Goal: Task Accomplishment & Management: Manage account settings

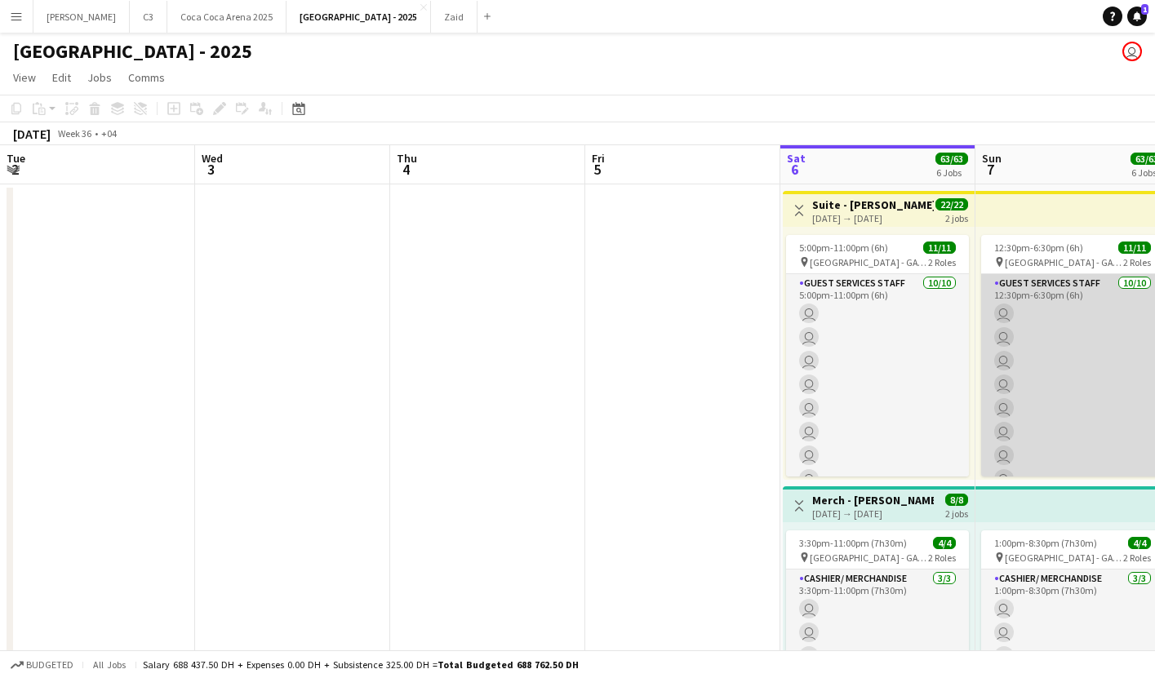
scroll to position [0, 464]
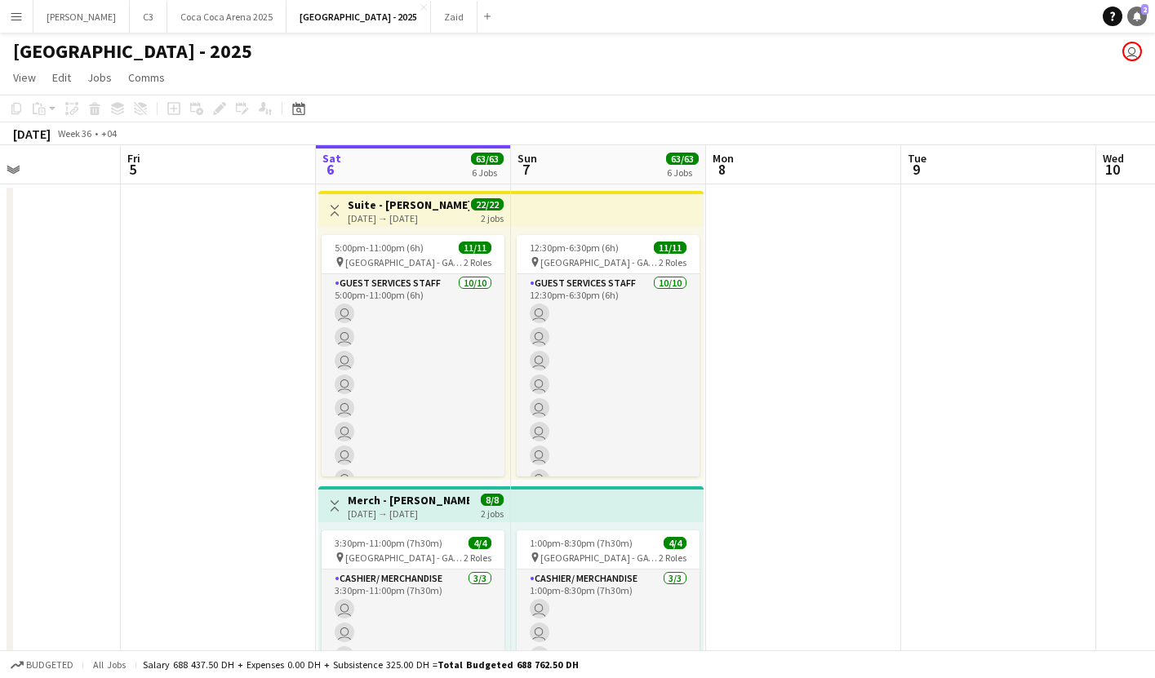
click at [1133, 17] on icon "Notifications" at bounding box center [1137, 16] width 10 height 10
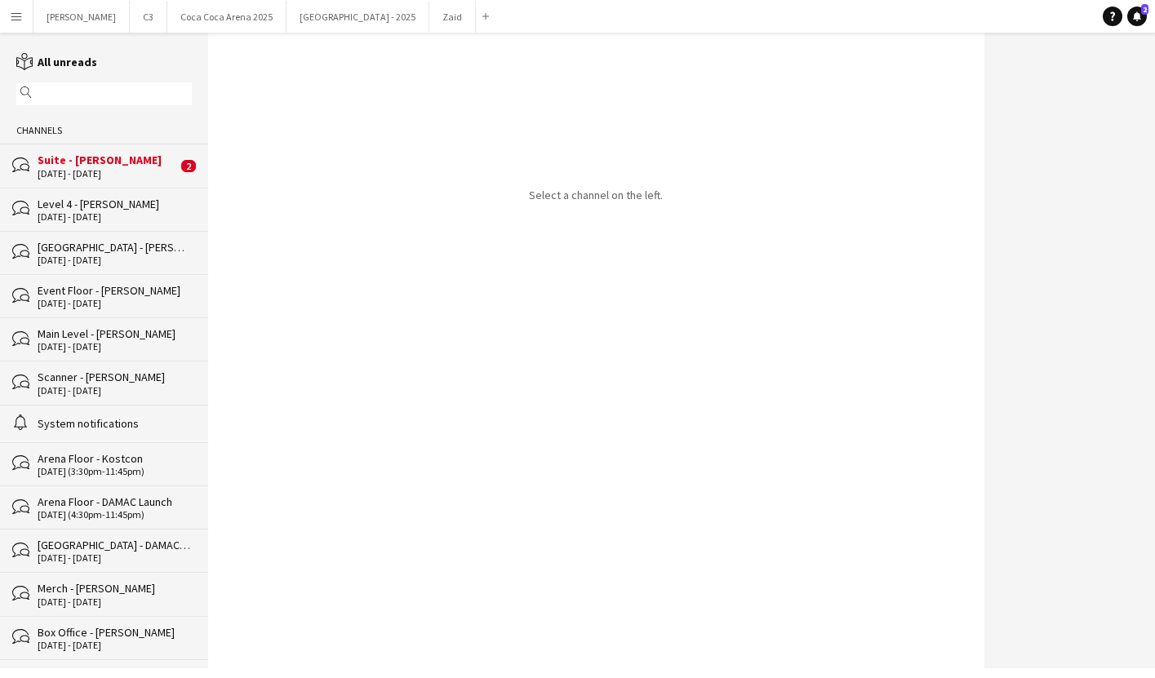
click at [62, 165] on div "Suite - [PERSON_NAME]" at bounding box center [108, 160] width 140 height 15
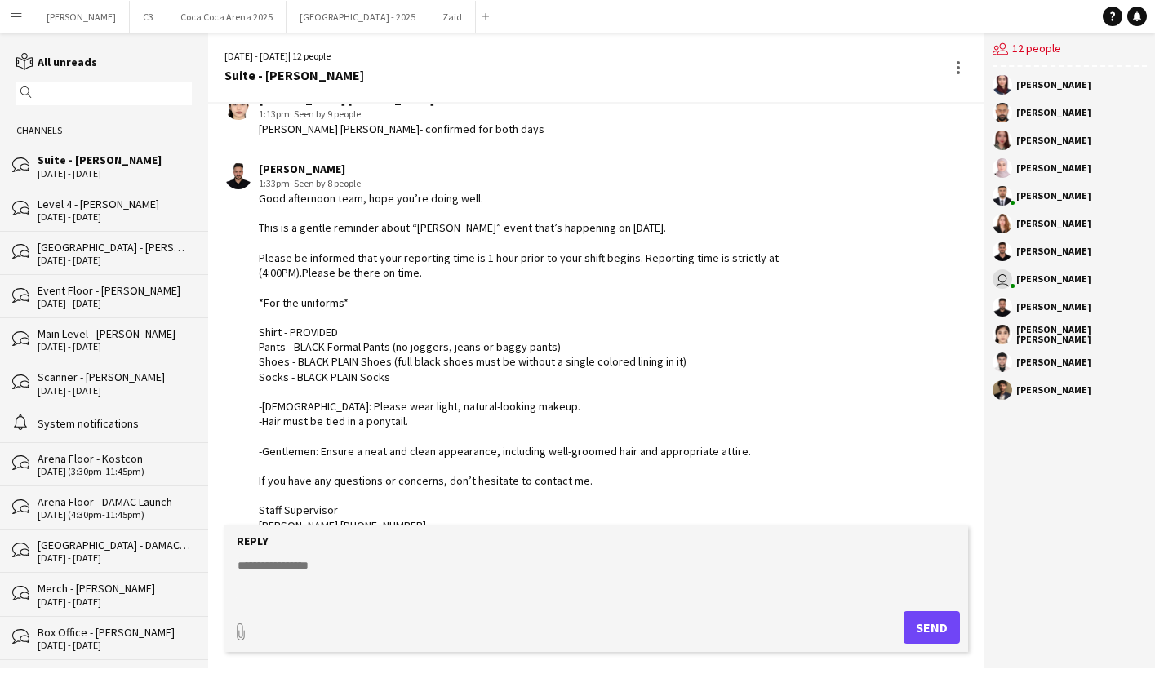
scroll to position [989, 0]
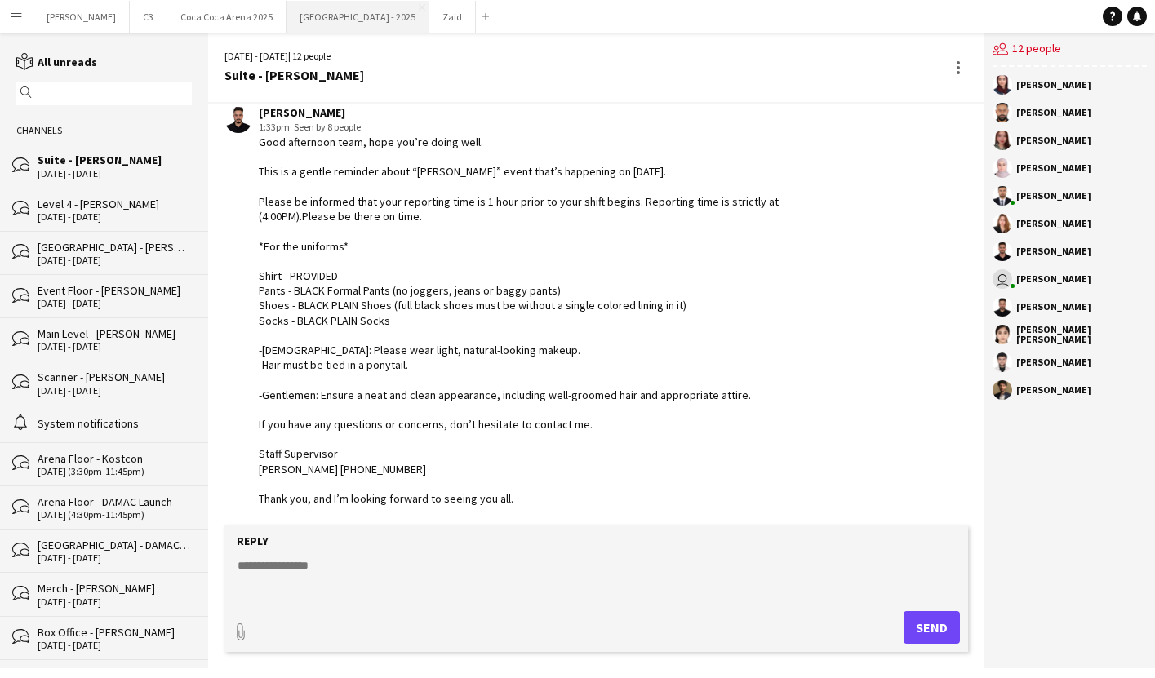
click at [287, 18] on button "[GEOGRAPHIC_DATA] - 2025 Close" at bounding box center [358, 17] width 143 height 32
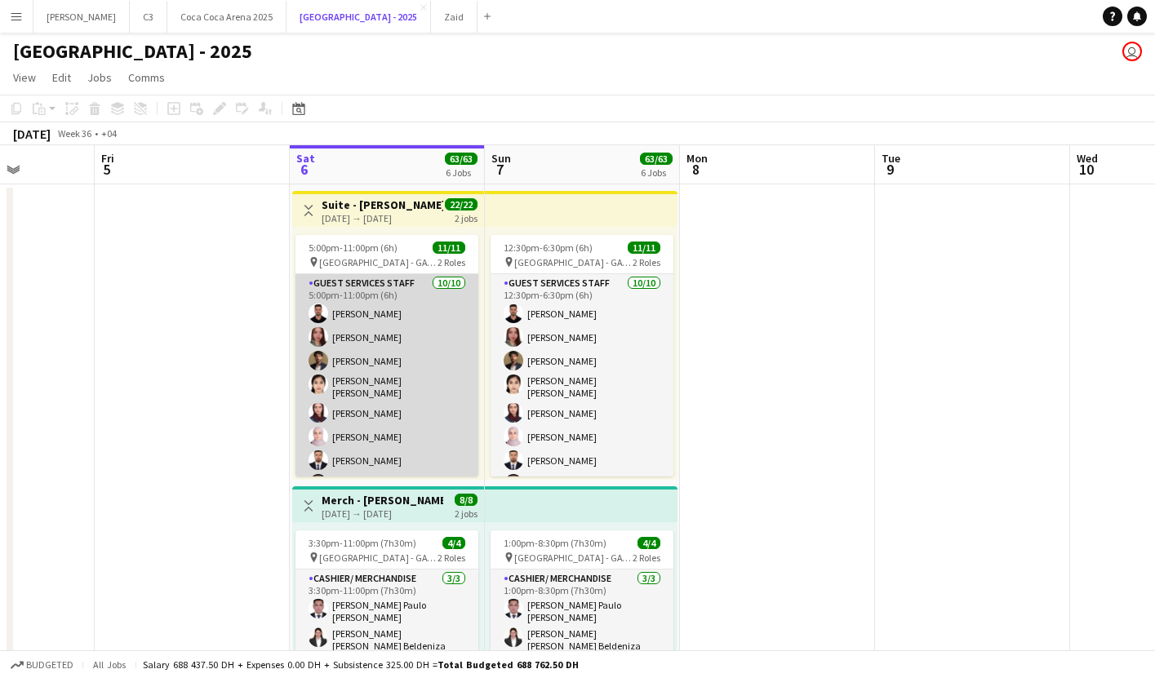
scroll to position [122, 0]
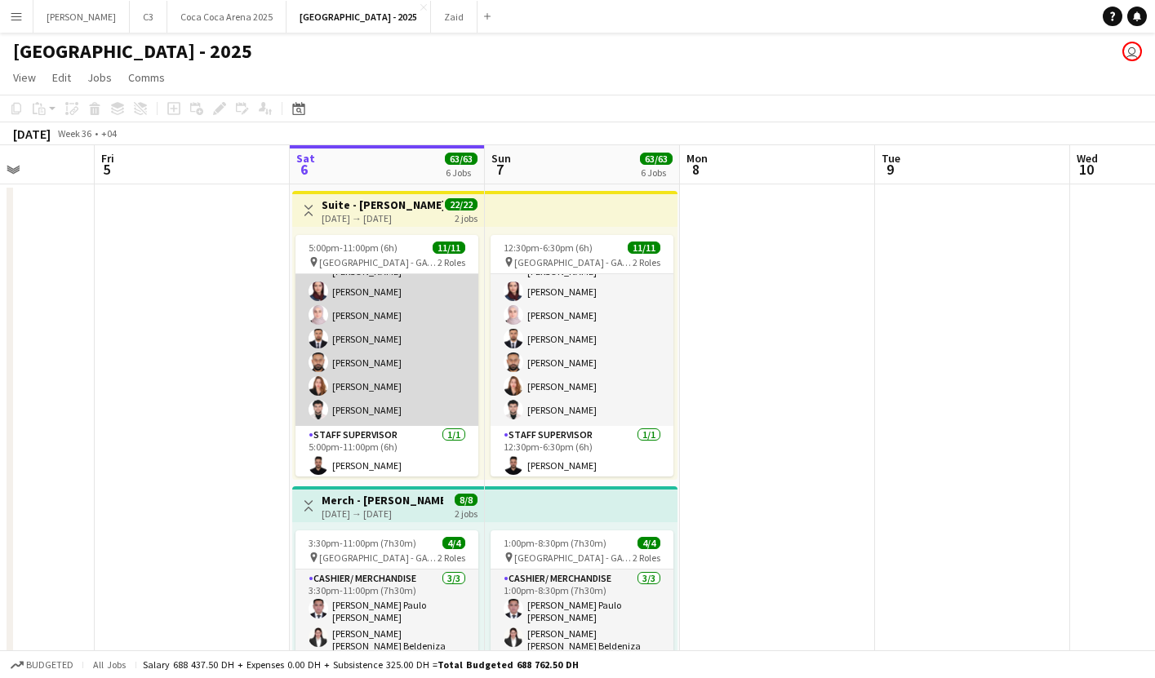
click at [383, 348] on app-card-role "Guest Services Staff [DATE] 5:00pm-11:00pm (6h) [PERSON_NAME] [PERSON_NAME] [PE…" at bounding box center [386, 289] width 183 height 273
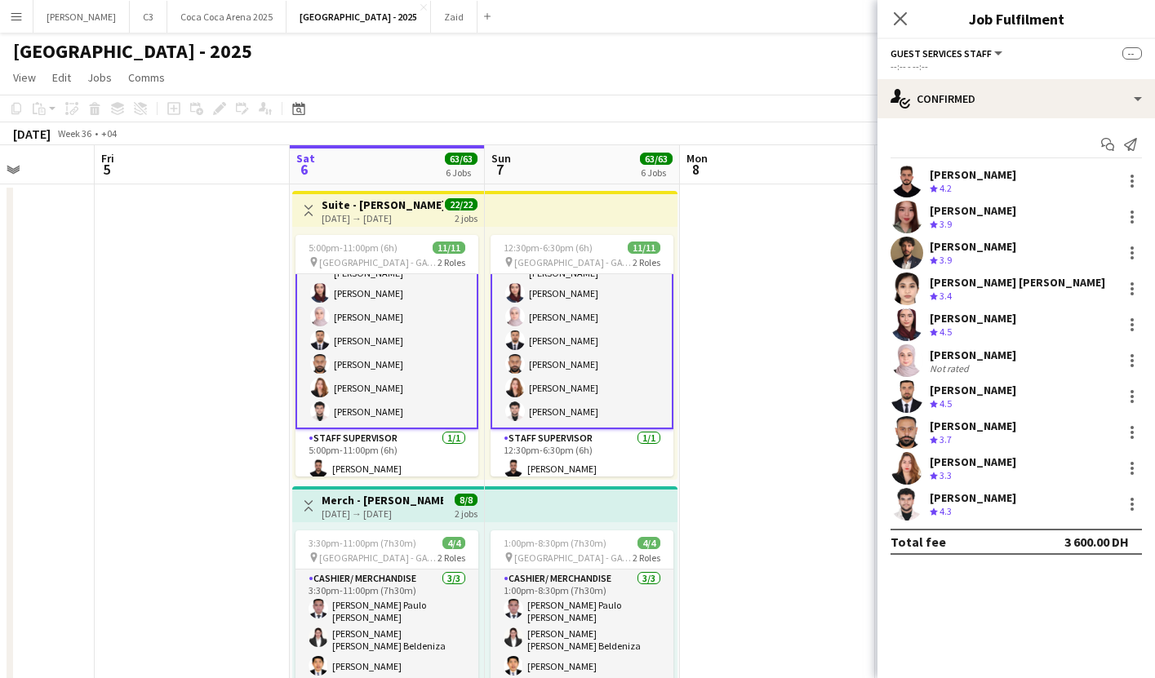
scroll to position [123, 0]
click at [907, 263] on app-user-avatar at bounding box center [907, 253] width 33 height 33
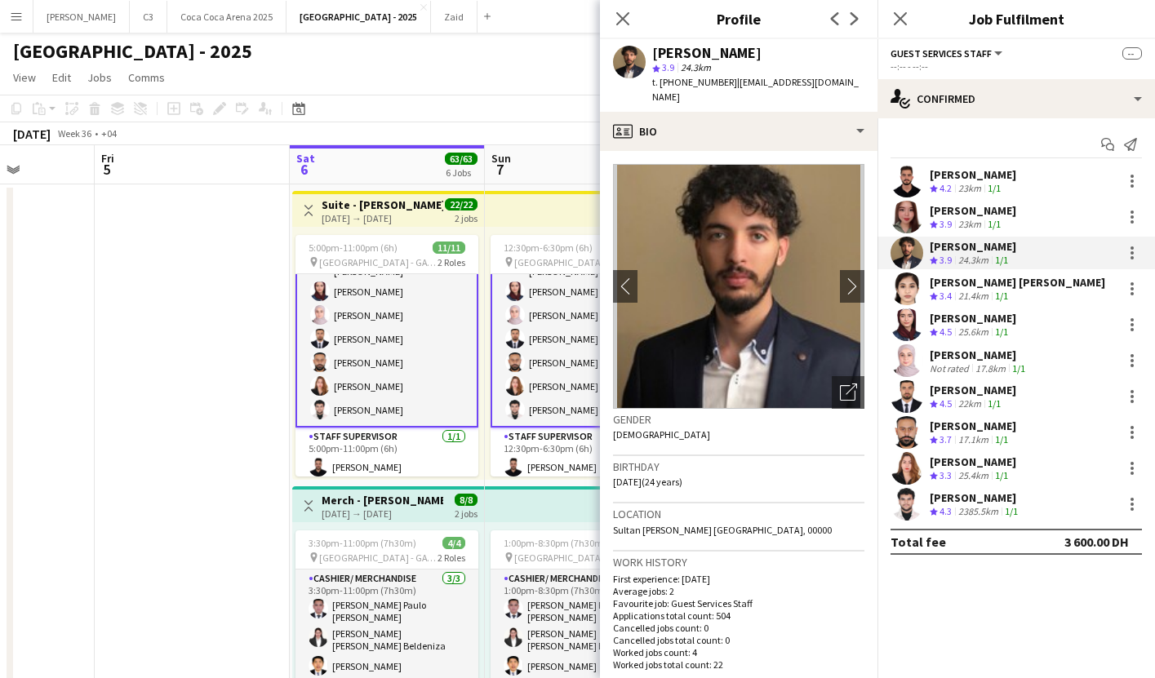
click at [900, 510] on app-user-avatar at bounding box center [907, 504] width 33 height 33
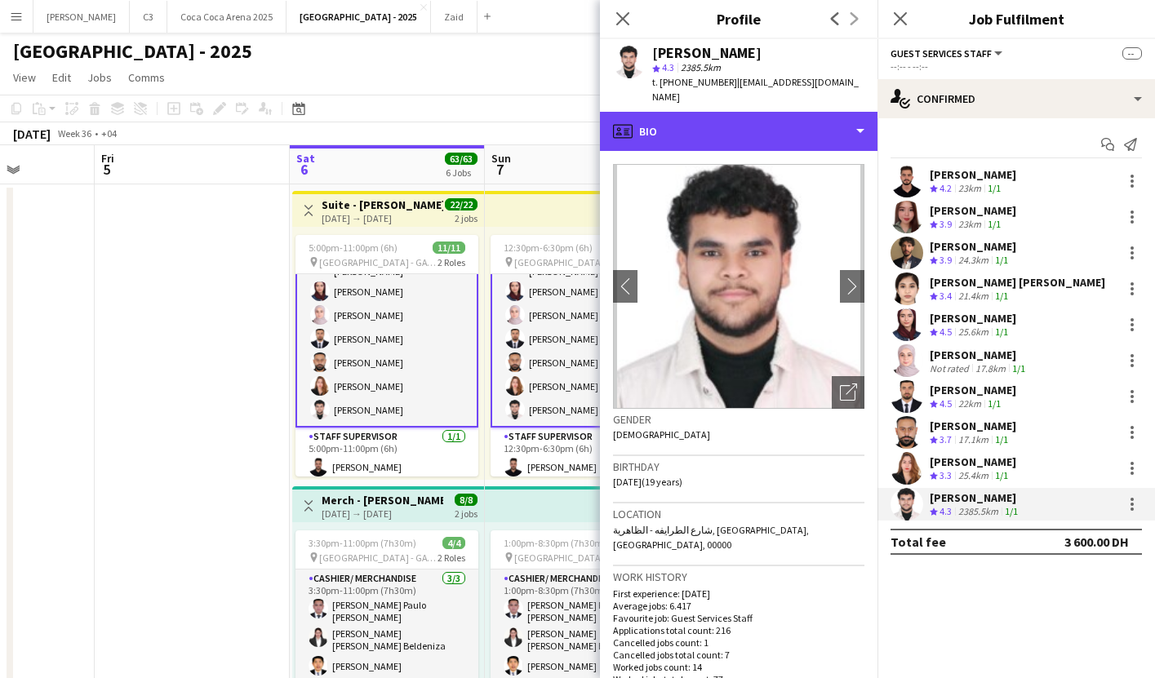
drag, startPoint x: 745, startPoint y: 135, endPoint x: 745, endPoint y: 160, distance: 25.3
click at [745, 135] on div "profile Bio" at bounding box center [739, 131] width 278 height 39
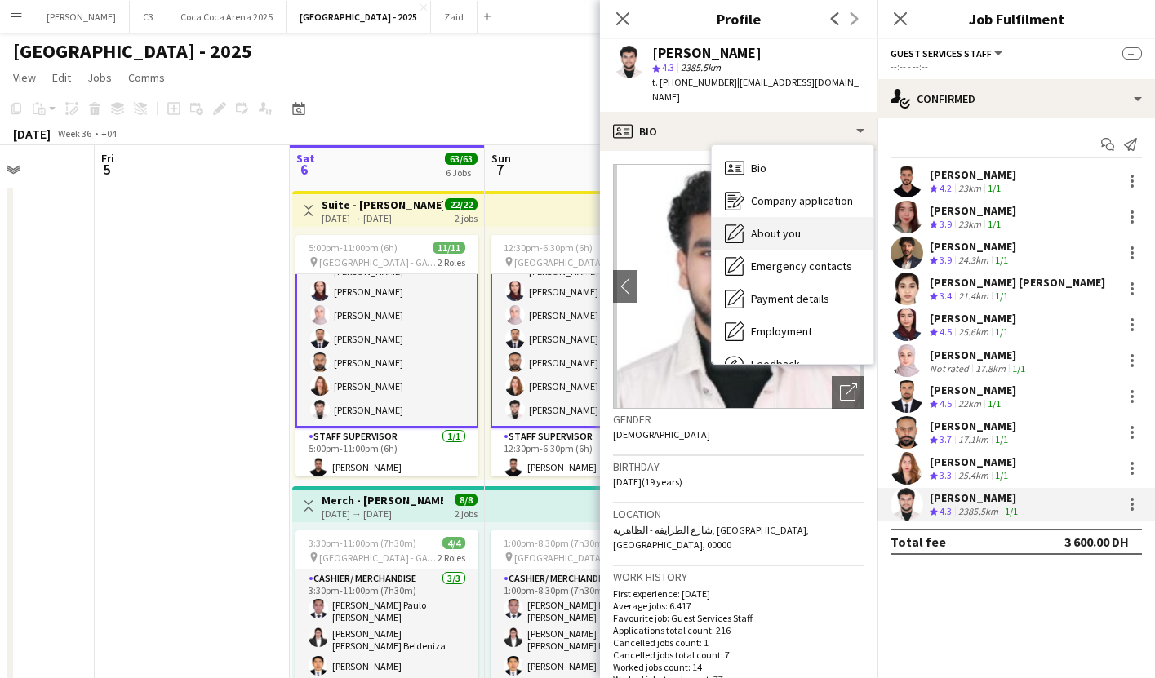
click at [760, 240] on span "About you" at bounding box center [776, 233] width 50 height 15
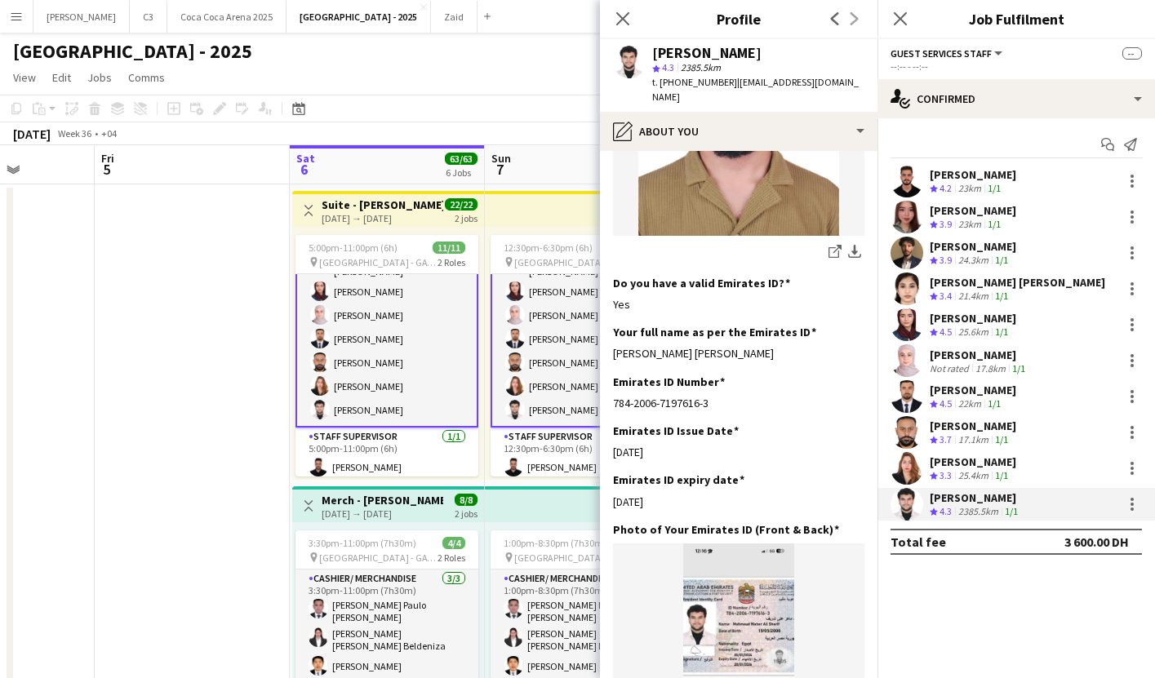
scroll to position [435, 0]
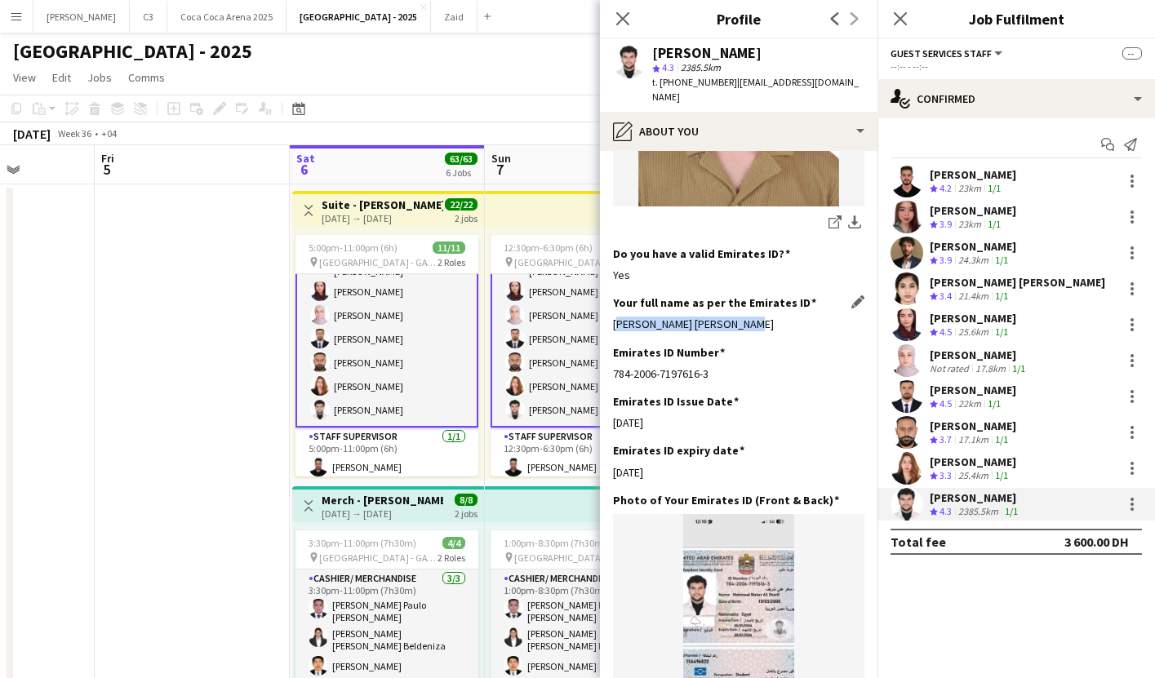
drag, startPoint x: 763, startPoint y: 318, endPoint x: 617, endPoint y: 317, distance: 146.1
click at [617, 317] on div "[PERSON_NAME] [PERSON_NAME]" at bounding box center [738, 324] width 251 height 15
copy div "[PERSON_NAME] [PERSON_NAME]"
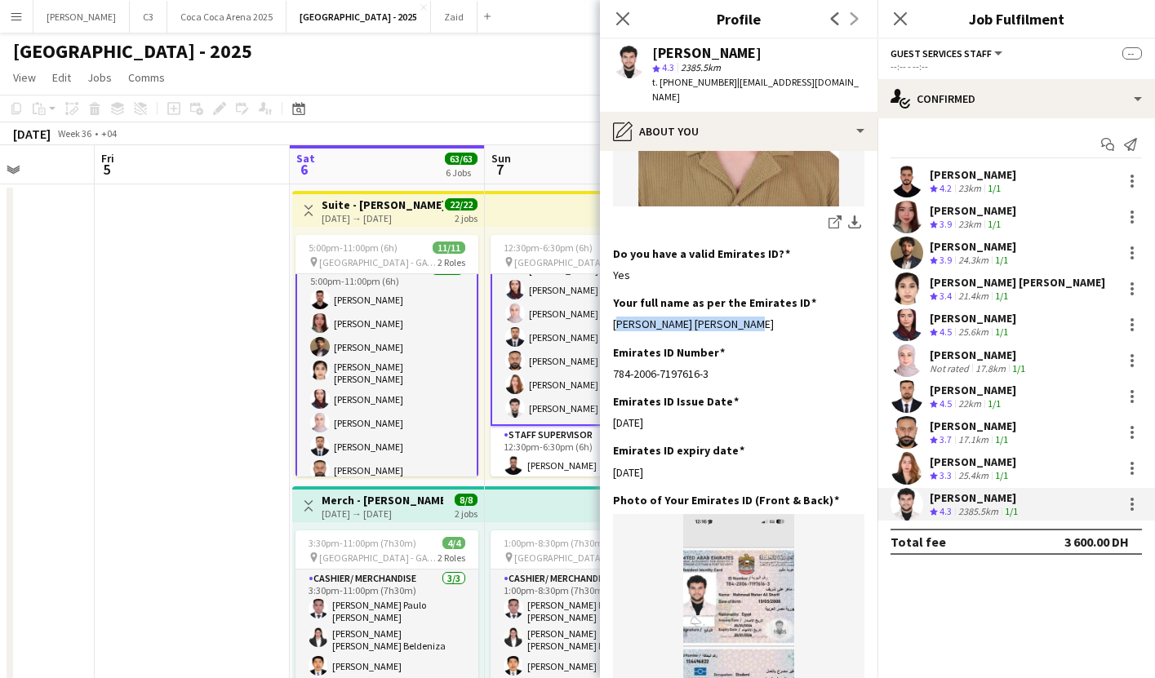
scroll to position [0, 0]
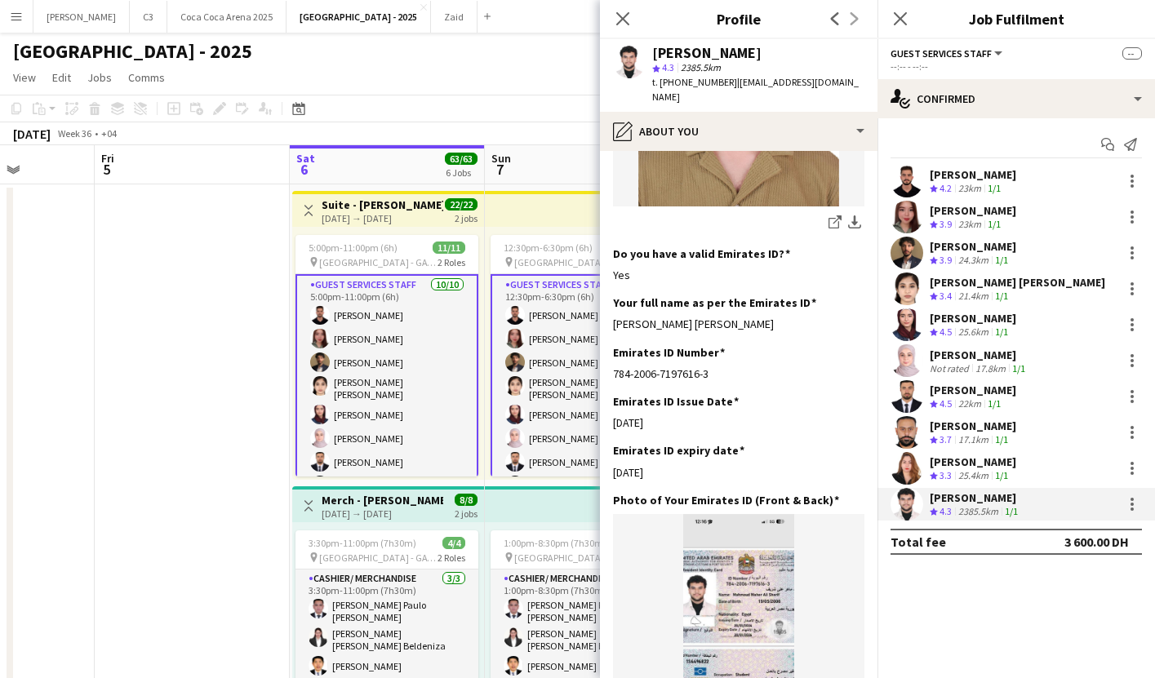
click at [909, 251] on app-user-avatar at bounding box center [907, 253] width 33 height 33
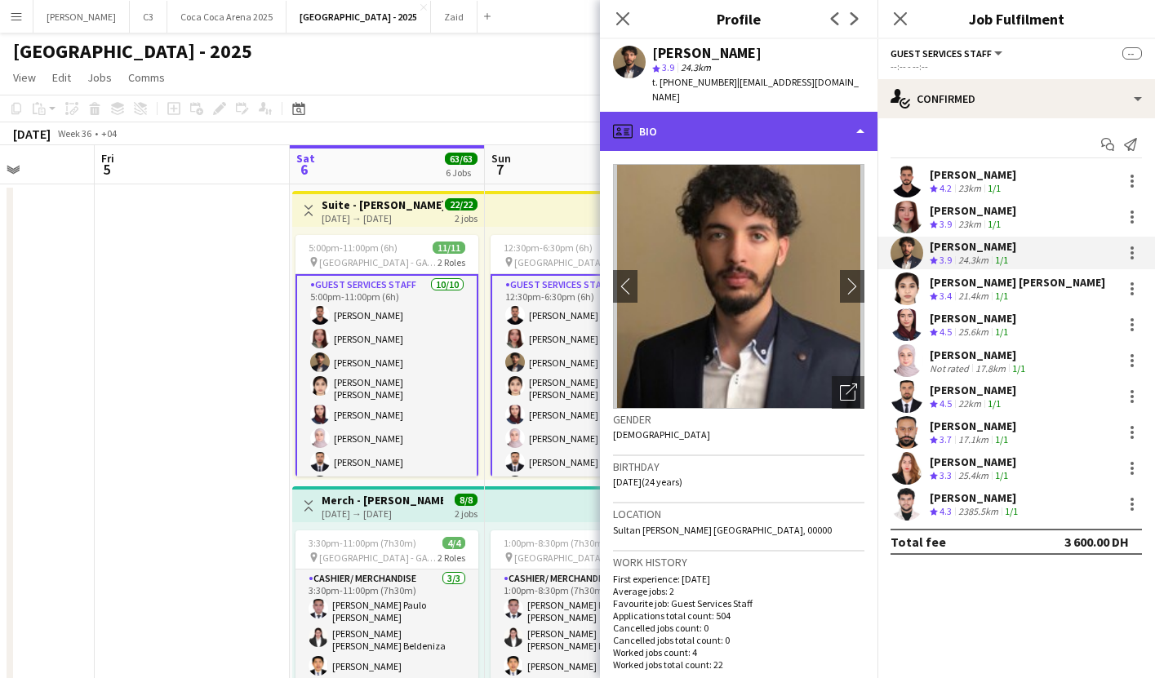
click at [744, 129] on div "profile Bio" at bounding box center [739, 131] width 278 height 39
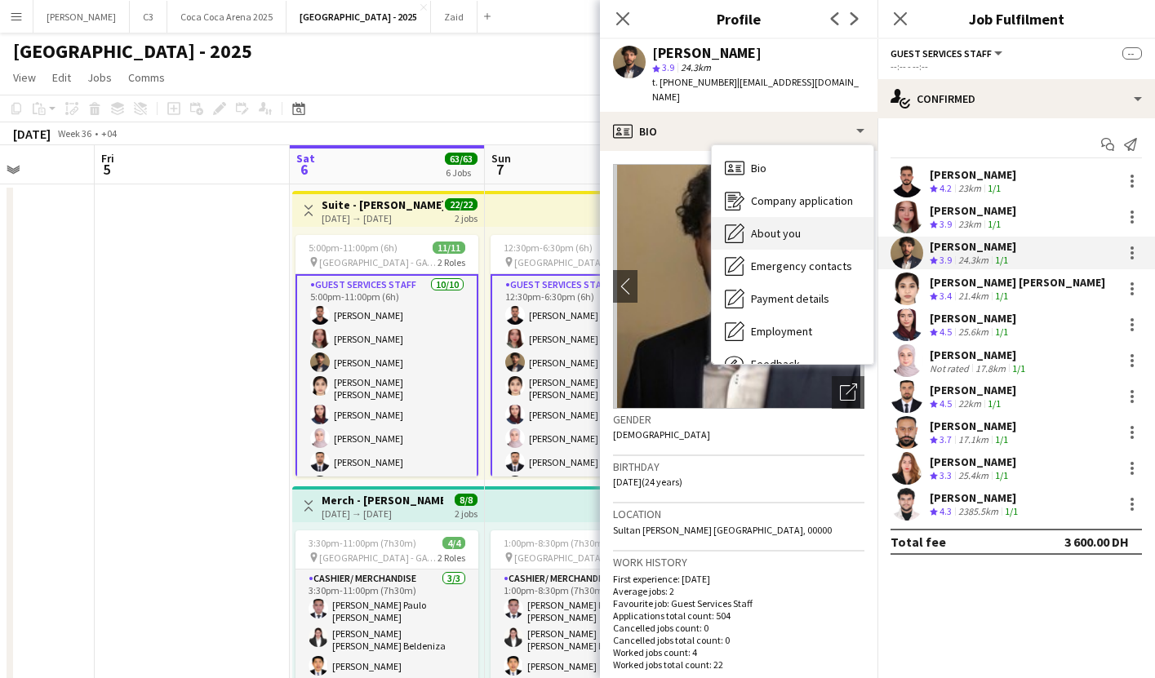
click at [766, 217] on div "About you About you" at bounding box center [793, 233] width 162 height 33
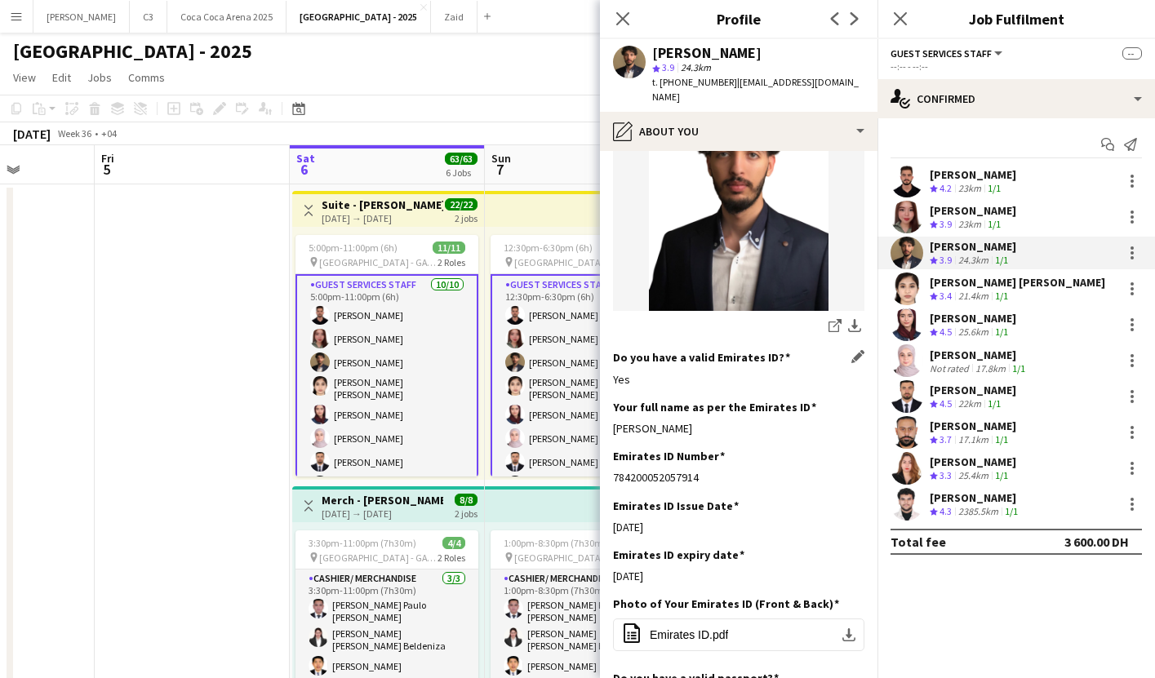
scroll to position [295, 0]
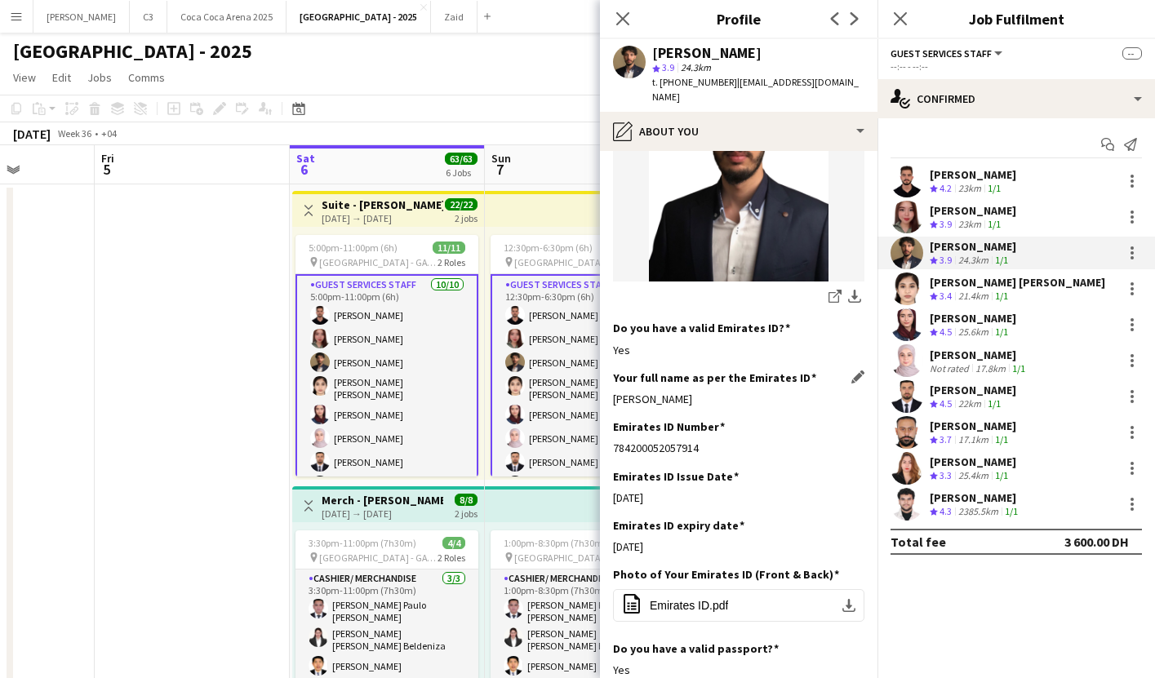
drag, startPoint x: 695, startPoint y: 386, endPoint x: 614, endPoint y: 385, distance: 81.6
click at [614, 392] on div "[PERSON_NAME]" at bounding box center [738, 399] width 251 height 15
copy div "[PERSON_NAME]"
click at [909, 282] on app-user-avatar at bounding box center [907, 289] width 33 height 33
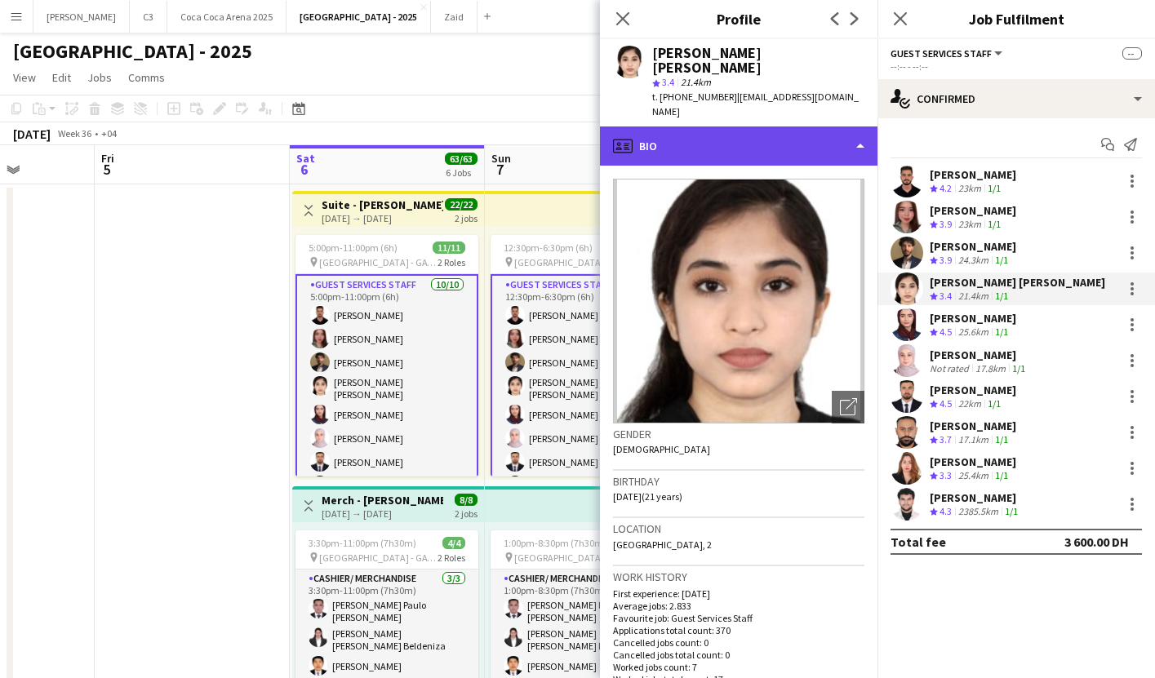
click at [731, 135] on div "profile Bio" at bounding box center [739, 146] width 278 height 39
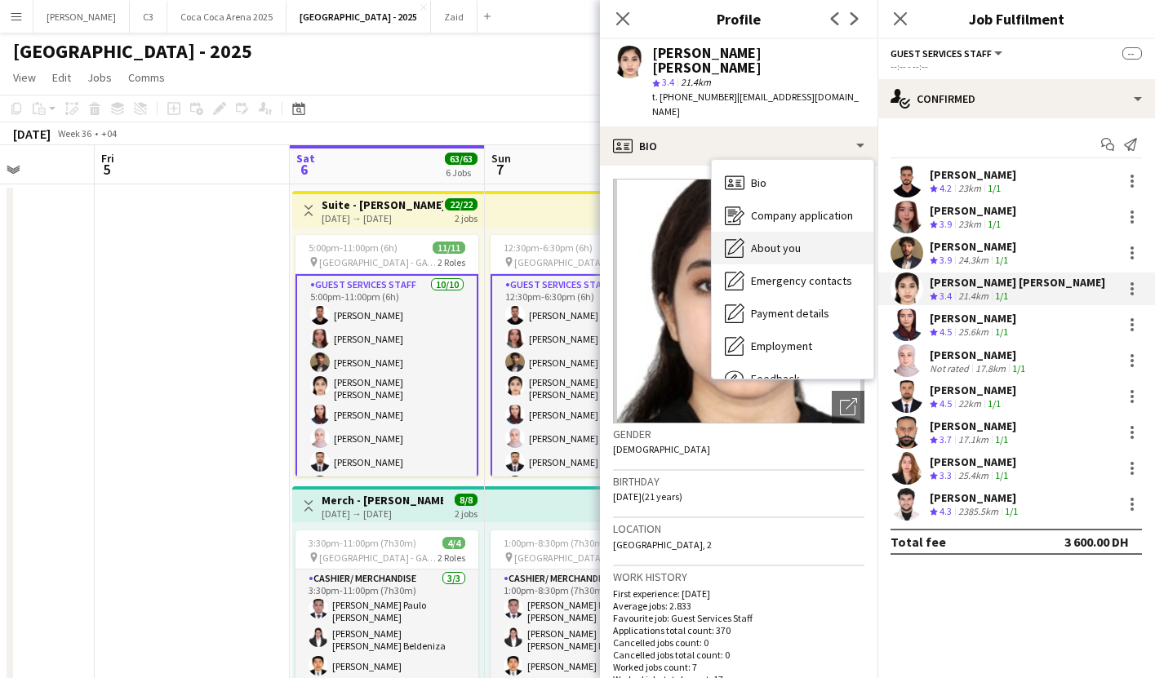
click at [765, 241] on span "About you" at bounding box center [776, 248] width 50 height 15
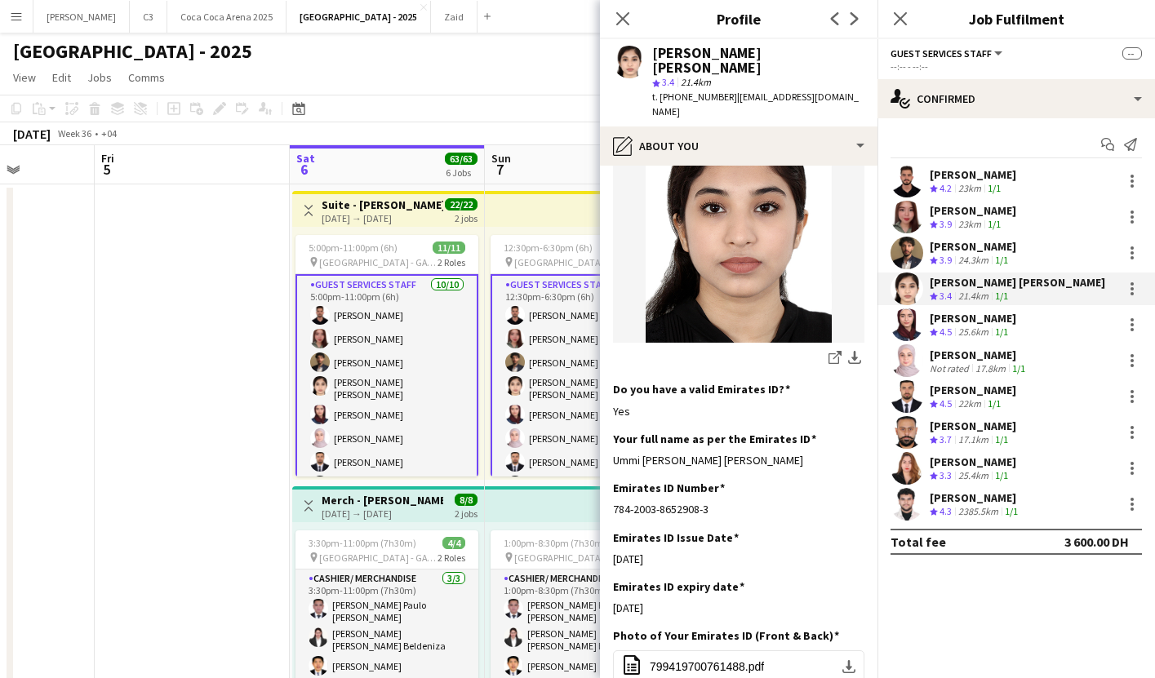
scroll to position [284, 0]
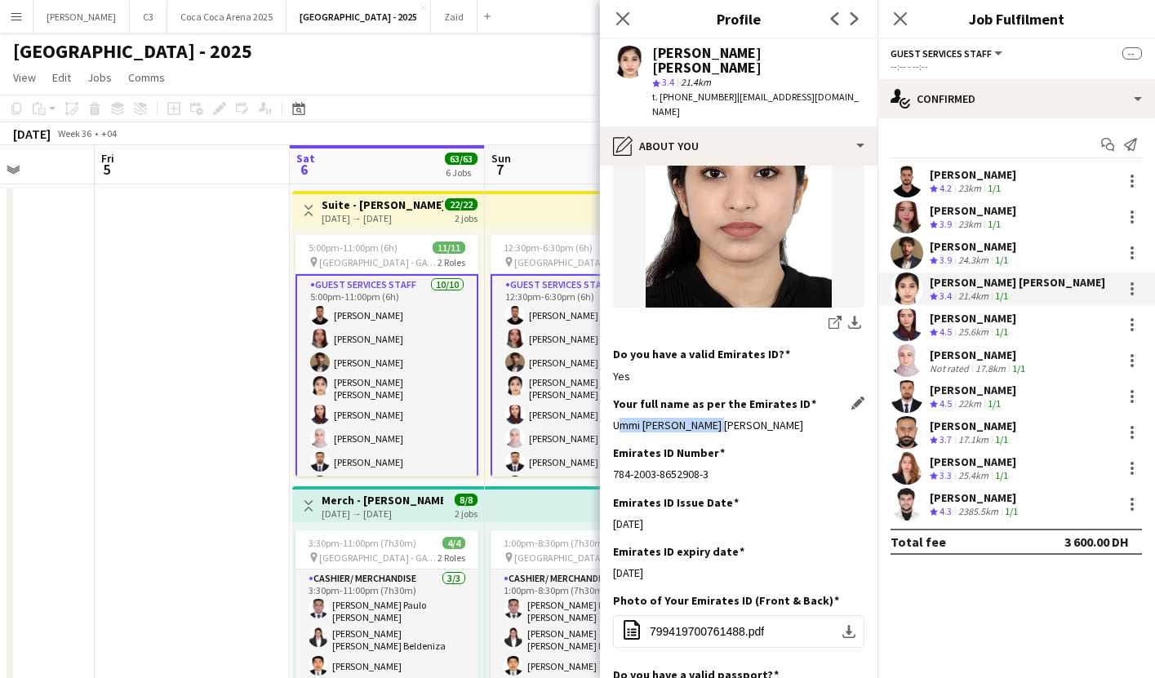
drag, startPoint x: 707, startPoint y: 395, endPoint x: 612, endPoint y: 393, distance: 94.7
click at [612, 393] on app-section-data-types "Bio Edit this field I’m a 1st year university student, who is actively seeking …" at bounding box center [739, 422] width 278 height 513
copy div "Ummi Fatima Tanvin"
click at [629, 18] on icon "Close pop-in" at bounding box center [623, 19] width 16 height 16
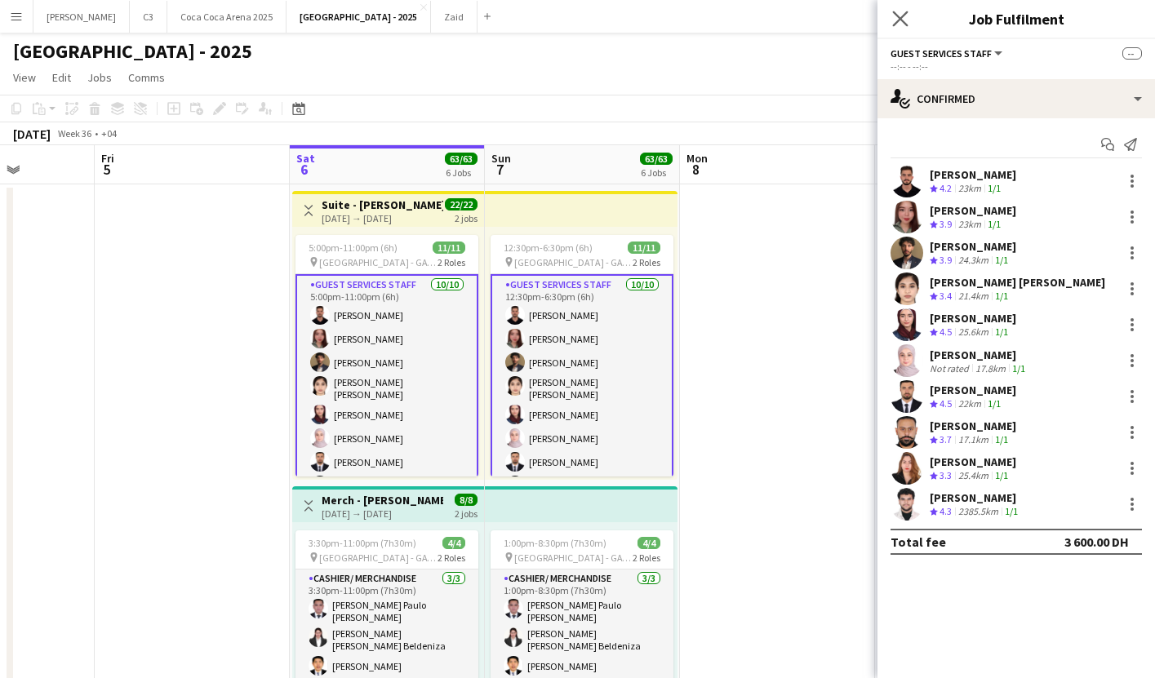
click at [909, 16] on app-icon "Close pop-in" at bounding box center [901, 19] width 24 height 24
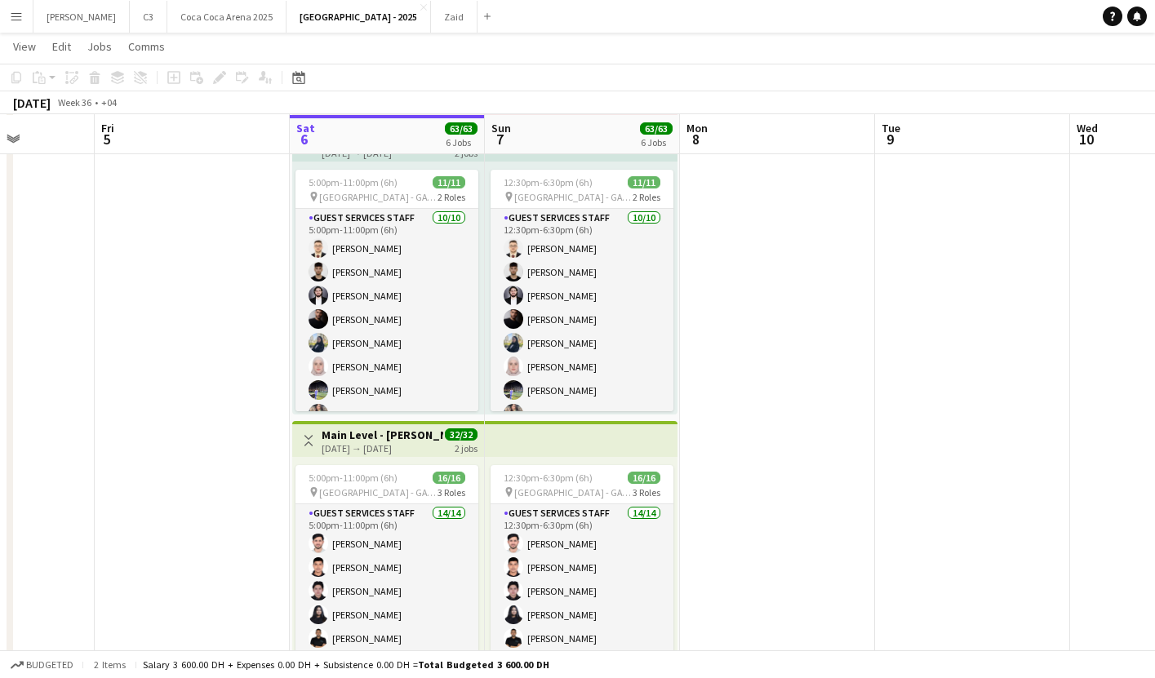
scroll to position [30, 0]
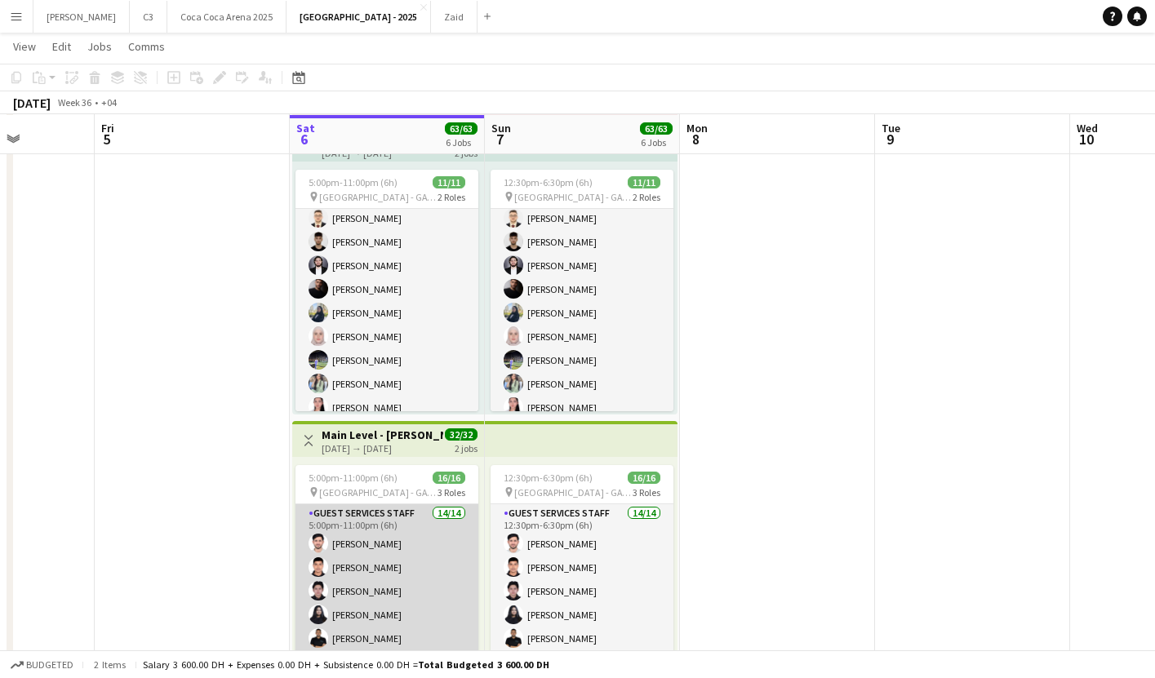
click at [383, 553] on app-card-role "Guest Services Staff 14/14 5:00pm-11:00pm (6h) Sabeel Khan Mostafa Haider Harol…" at bounding box center [386, 685] width 183 height 363
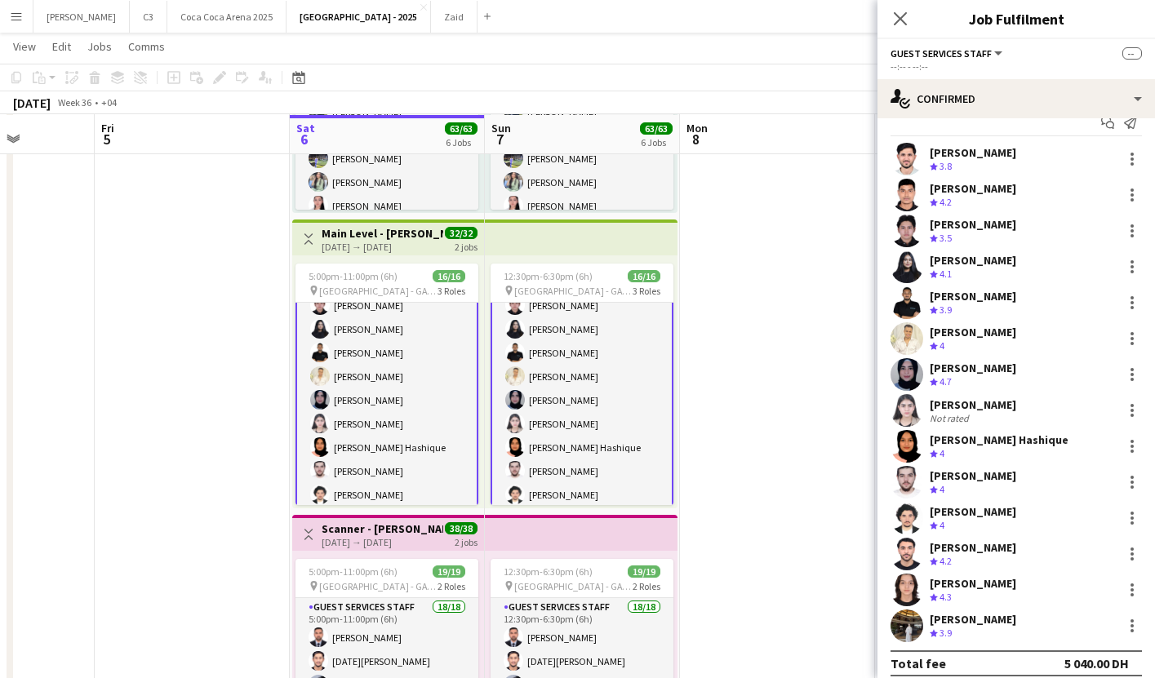
scroll to position [0, 0]
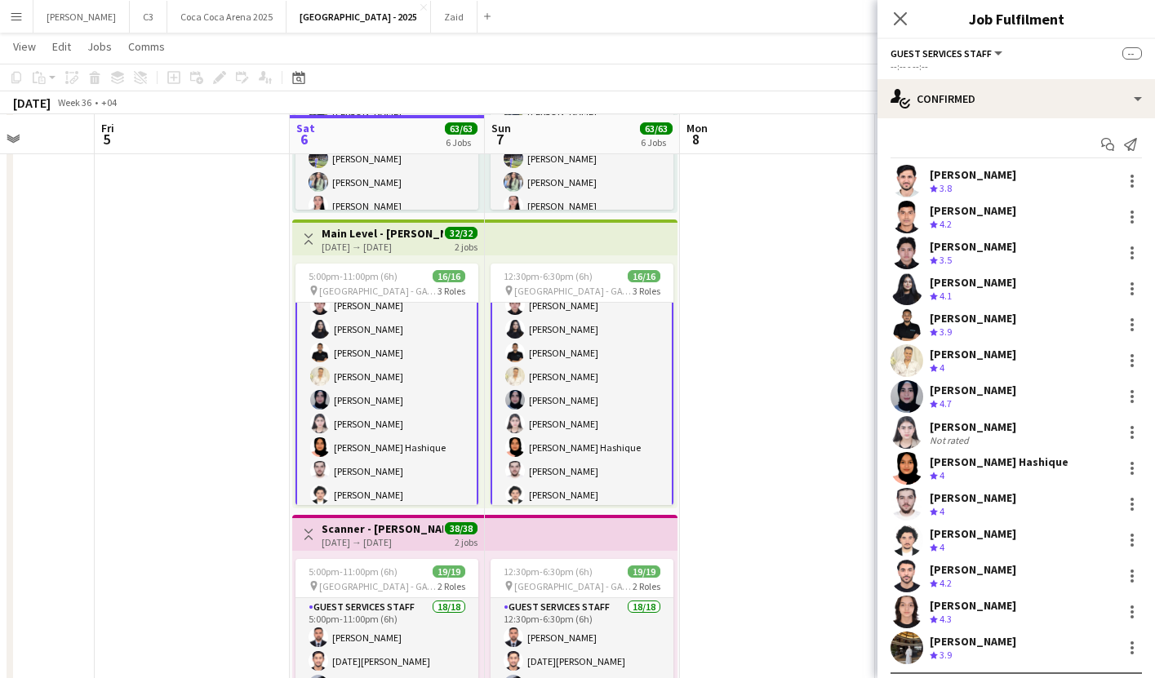
click at [899, 438] on app-user-avatar at bounding box center [907, 432] width 33 height 33
click at [904, 439] on app-user-avatar at bounding box center [907, 432] width 33 height 33
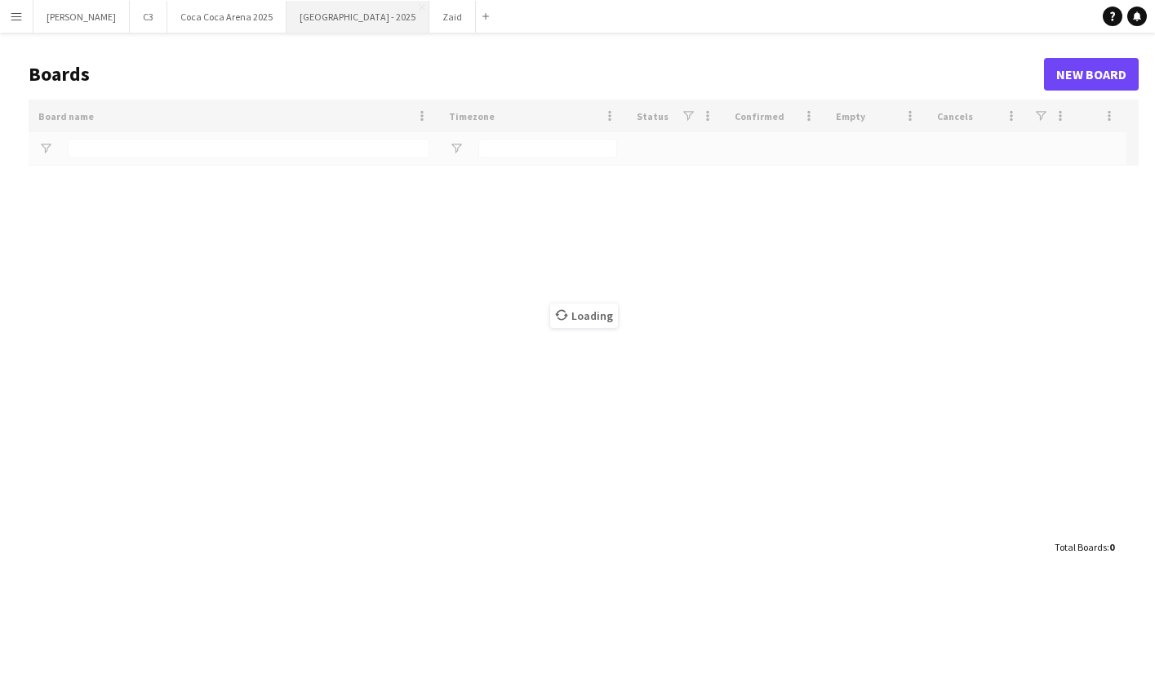
click at [289, 9] on button "[GEOGRAPHIC_DATA] - 2025 Close" at bounding box center [358, 17] width 143 height 32
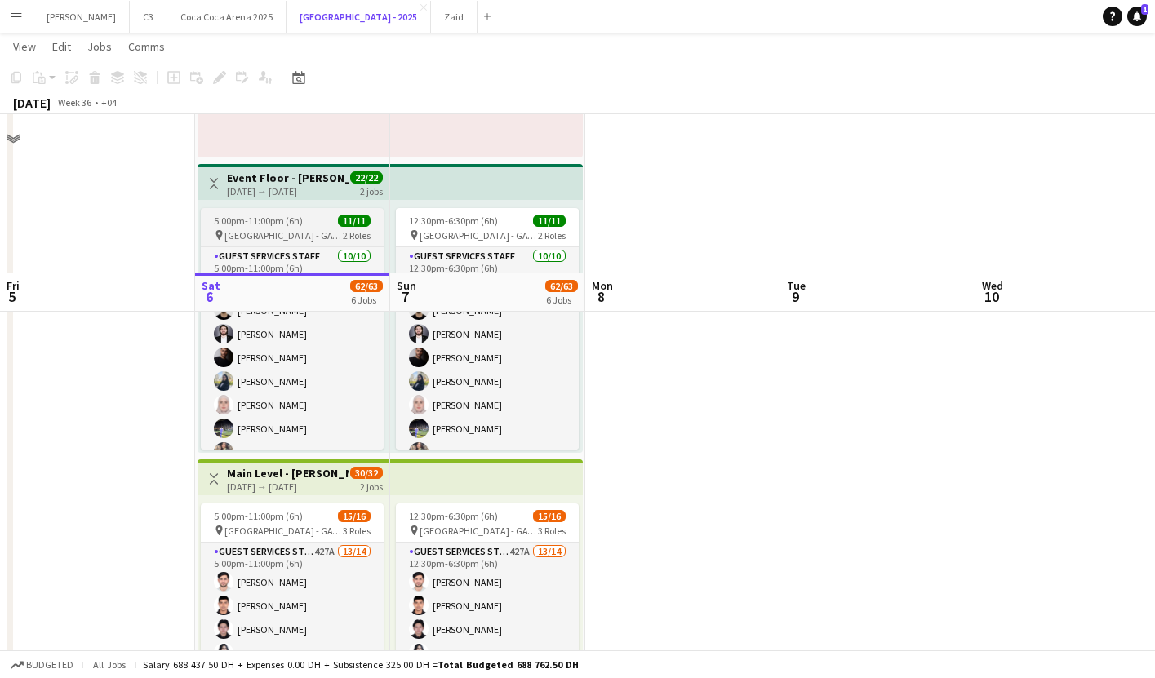
scroll to position [1098, 0]
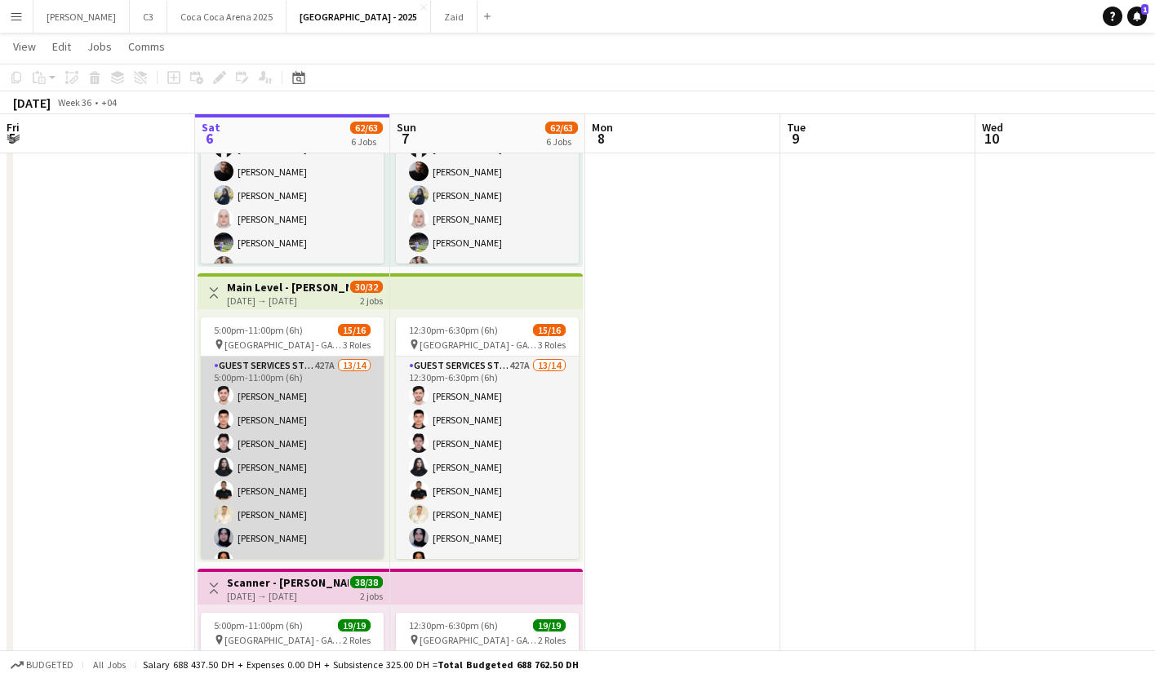
click at [318, 429] on app-card-role "Guest Services Staff 427A 13/14 5:00pm-11:00pm (6h) [PERSON_NAME] [PERSON_NAME]…" at bounding box center [292, 538] width 183 height 363
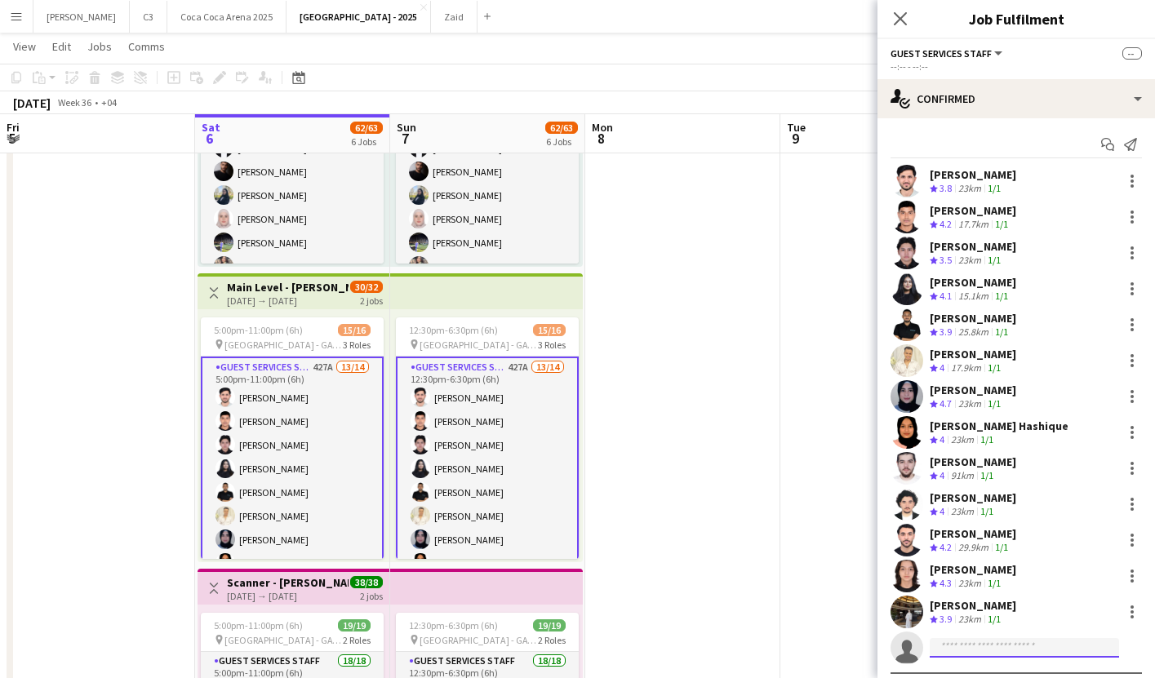
click at [949, 642] on input at bounding box center [1024, 648] width 189 height 20
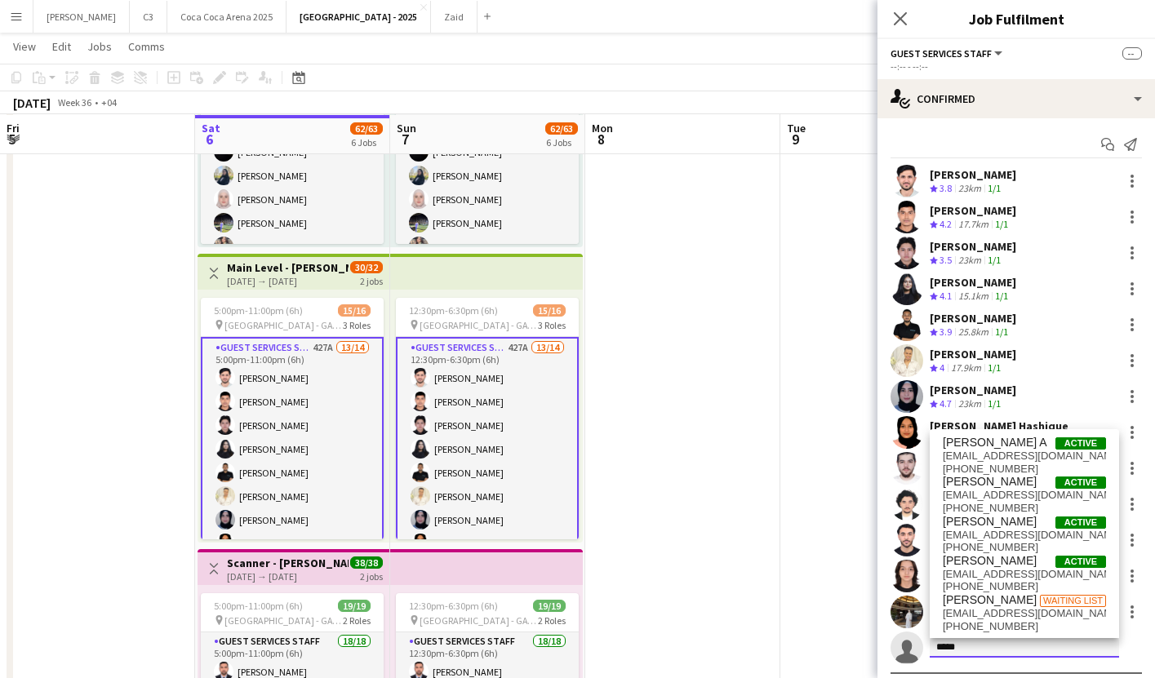
scroll to position [1120, 0]
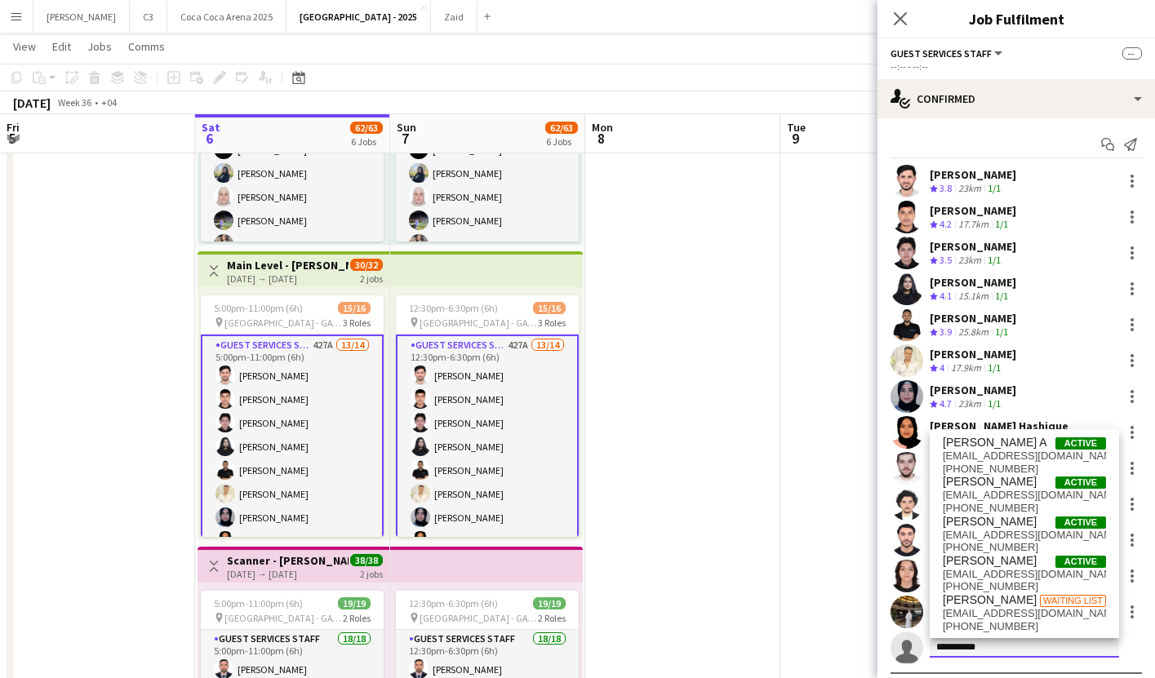
type input "**********"
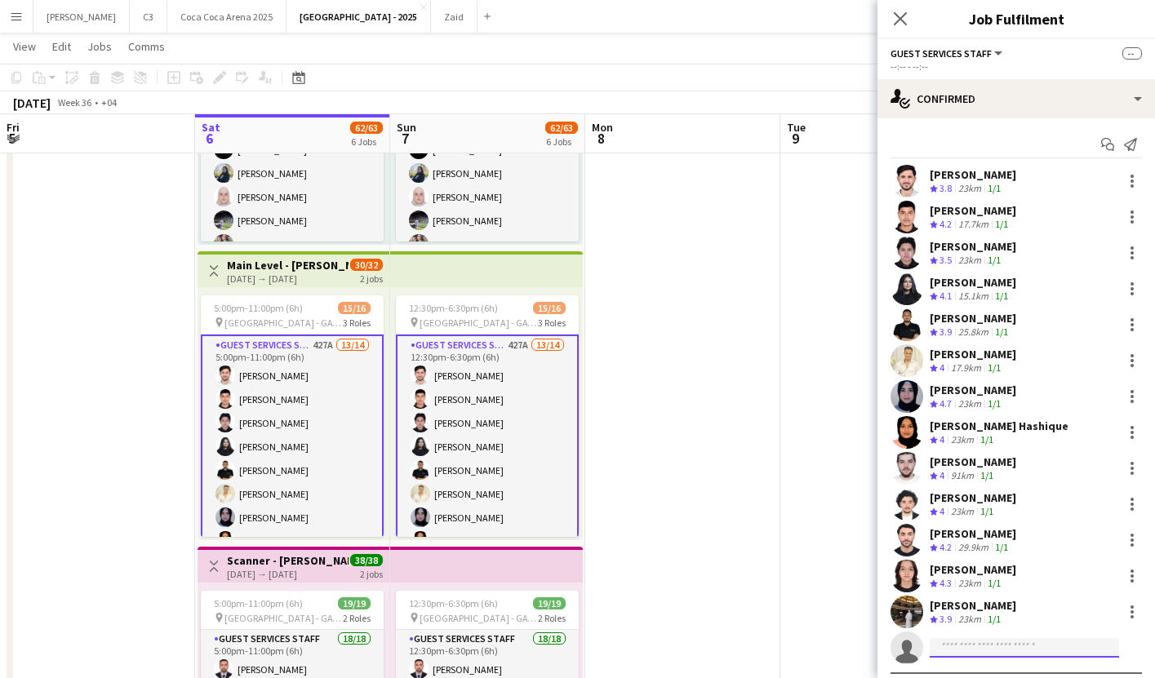
scroll to position [33, 0]
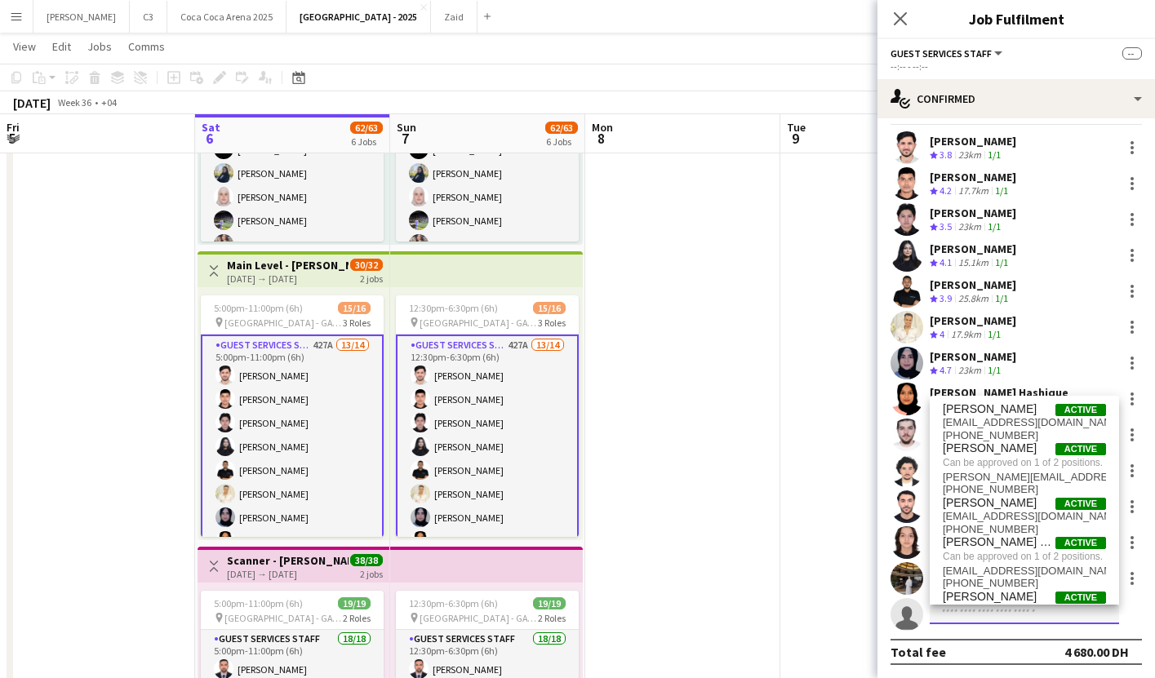
click at [975, 617] on input at bounding box center [1024, 615] width 189 height 20
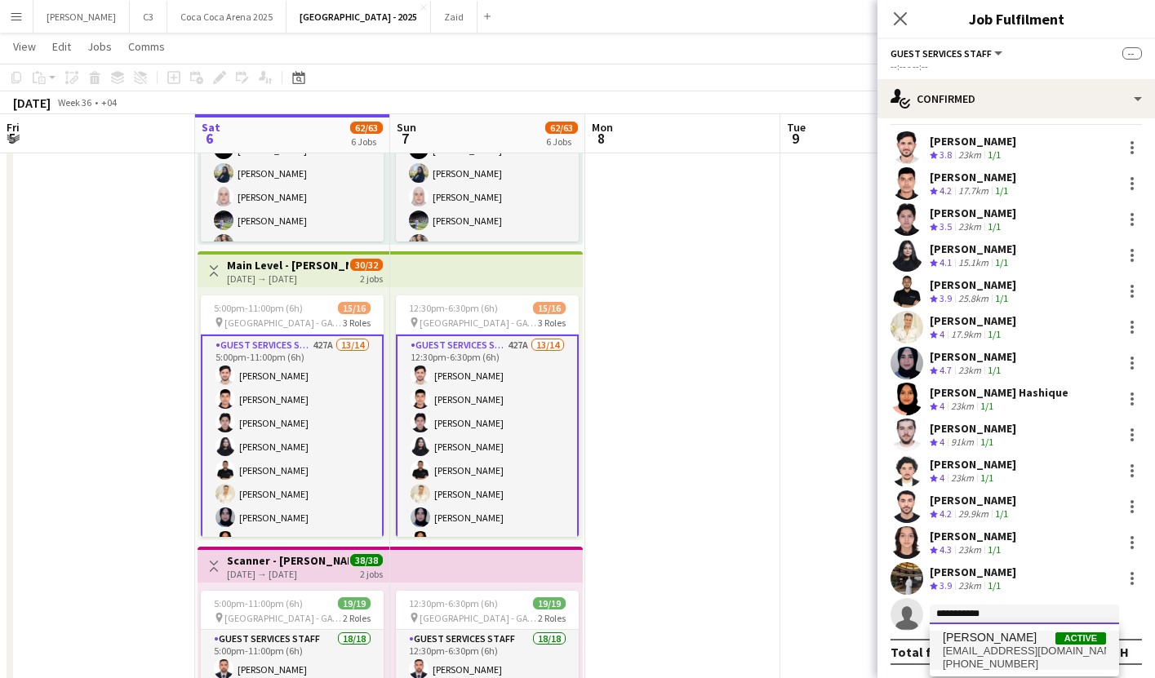
type input "**********"
click at [975, 653] on span "[EMAIL_ADDRESS][DOMAIN_NAME]" at bounding box center [1024, 651] width 163 height 13
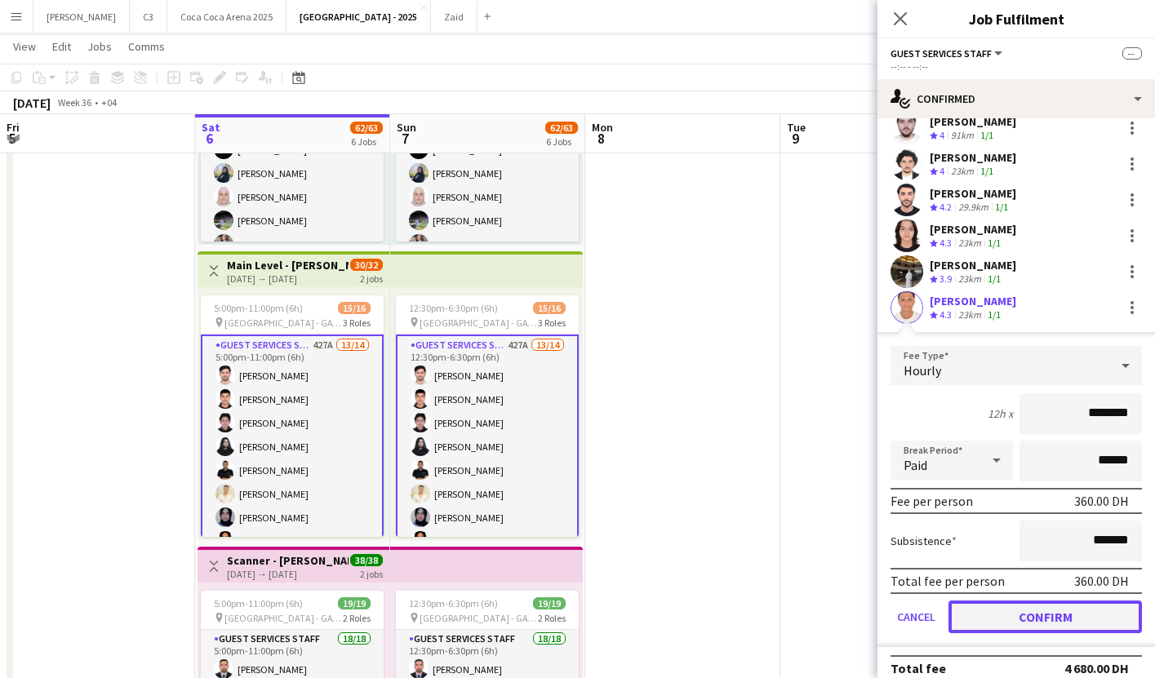
click at [968, 612] on button "Confirm" at bounding box center [1044, 617] width 193 height 33
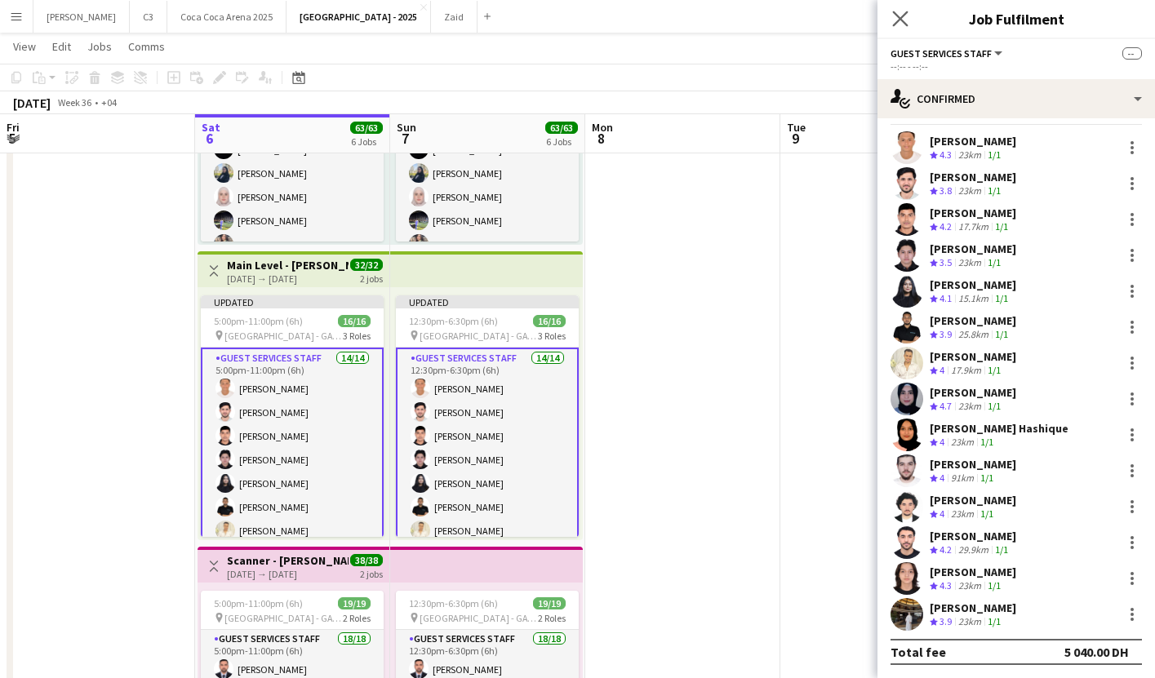
click at [902, 27] on app-icon "Close pop-in" at bounding box center [901, 19] width 24 height 24
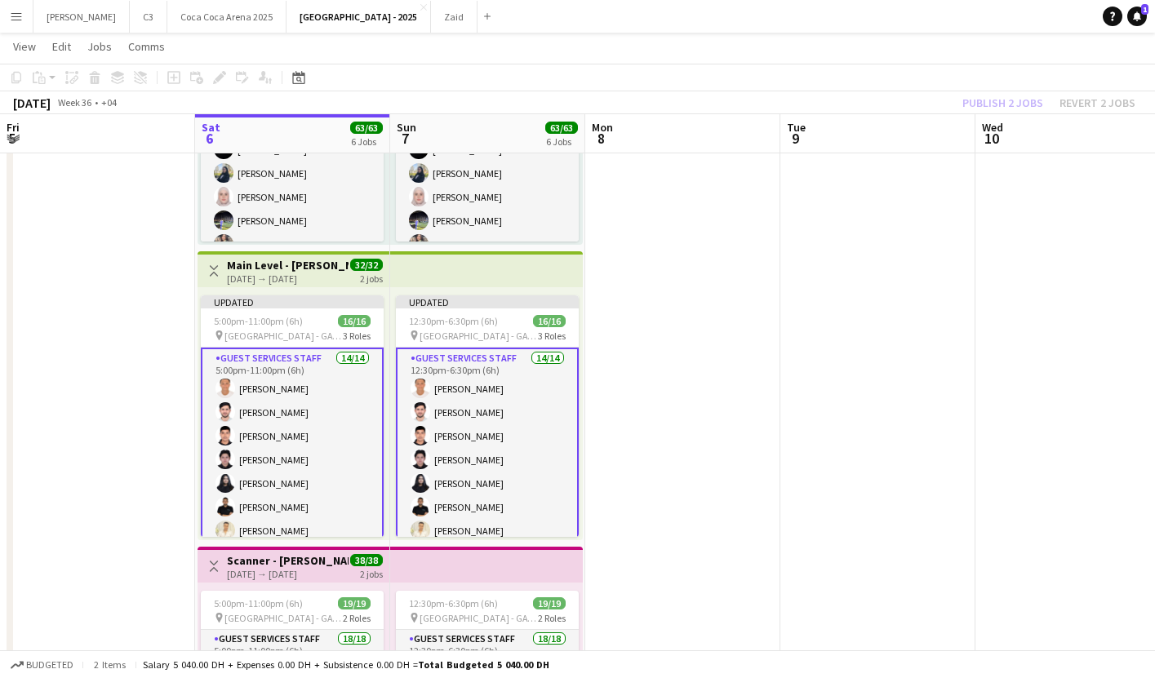
click at [1020, 94] on div "Publish 2 jobs Revert 2 jobs" at bounding box center [1049, 102] width 212 height 21
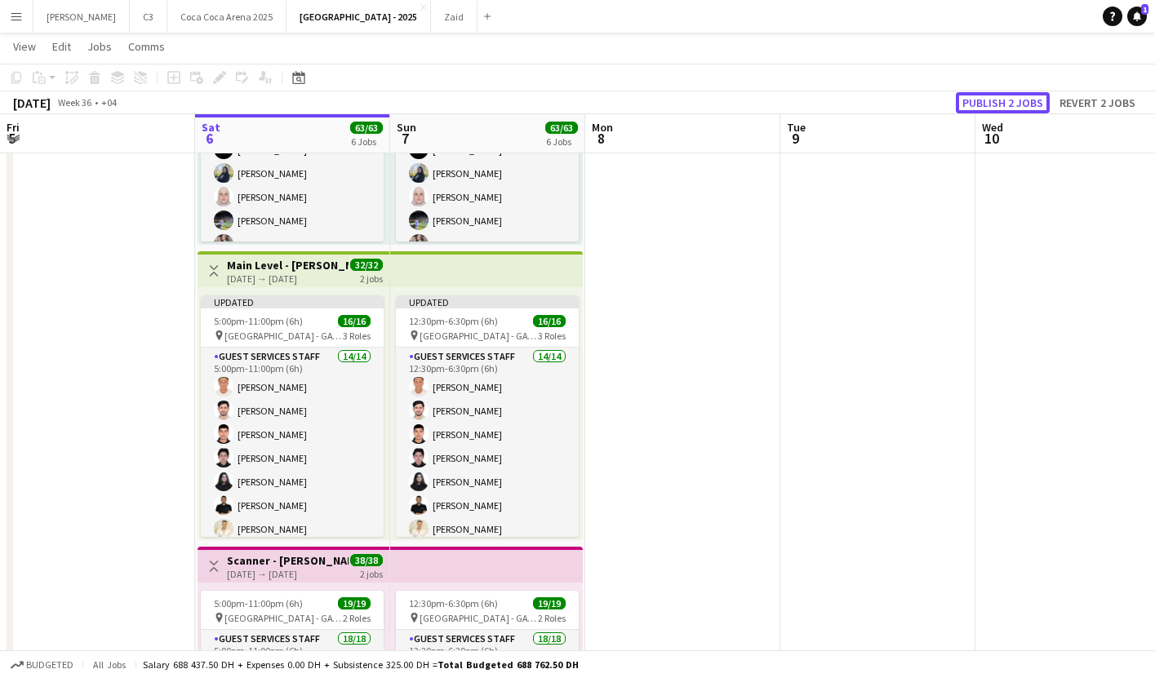
click at [1020, 94] on button "Publish 2 jobs" at bounding box center [1003, 102] width 94 height 21
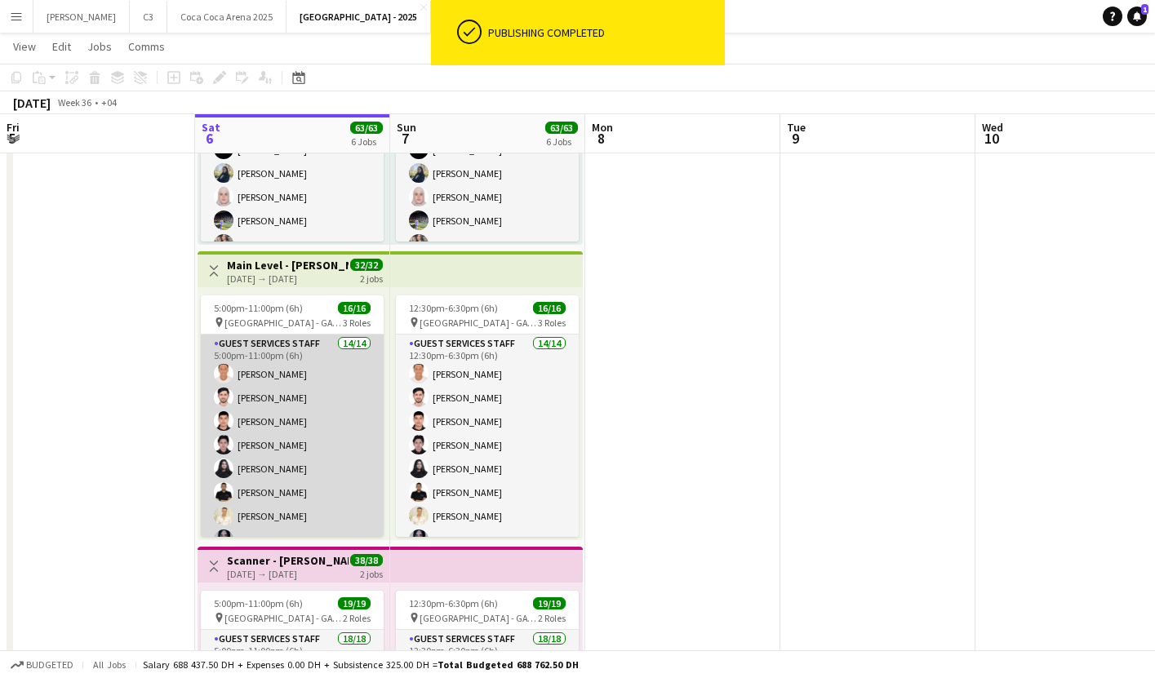
scroll to position [27, 0]
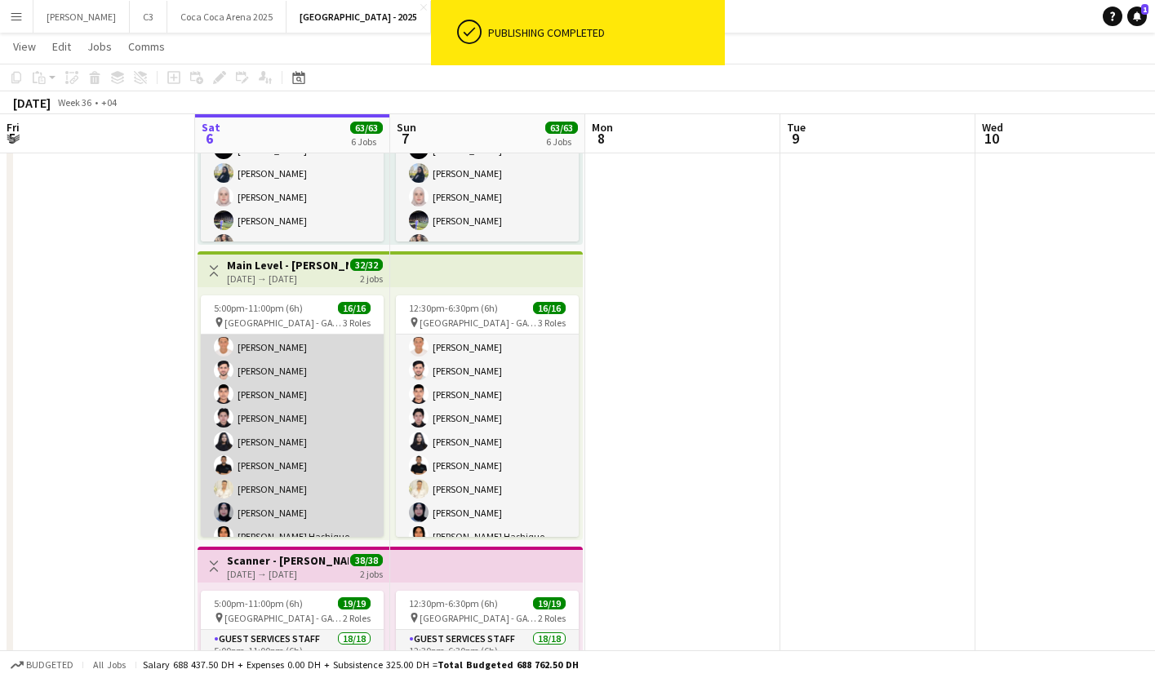
click at [335, 415] on app-card-role "Guest Services Staff 14/14 5:00pm-11:00pm (6h) [PERSON_NAME] [PERSON_NAME] [PER…" at bounding box center [292, 489] width 183 height 363
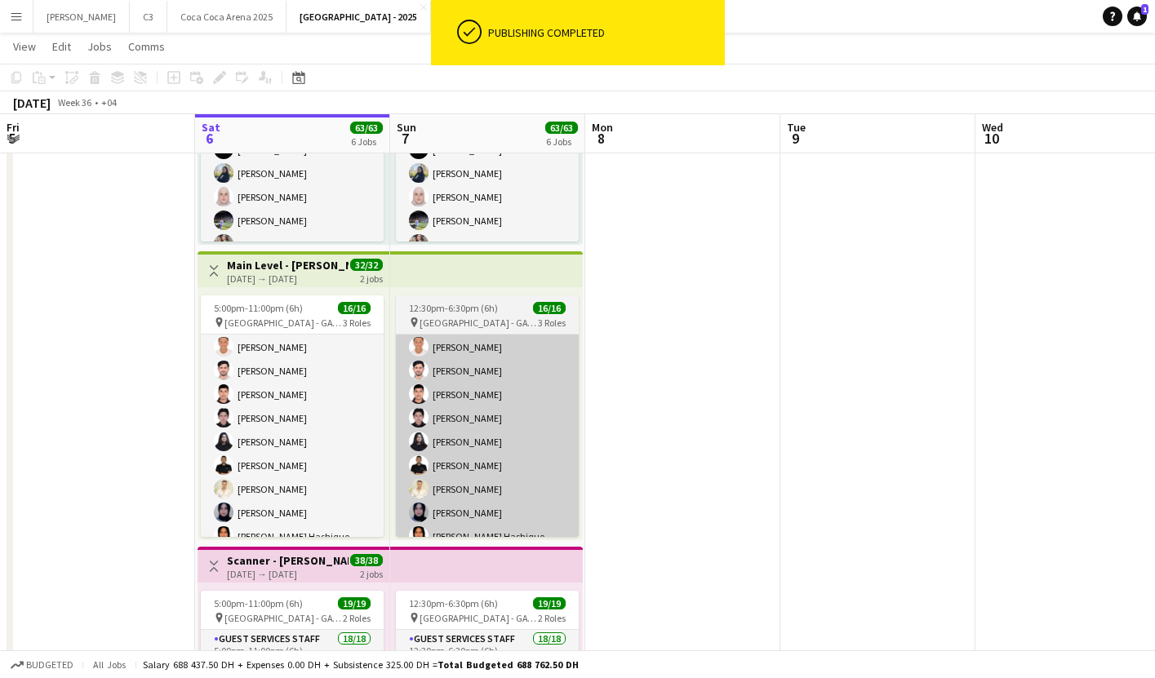
scroll to position [29, 0]
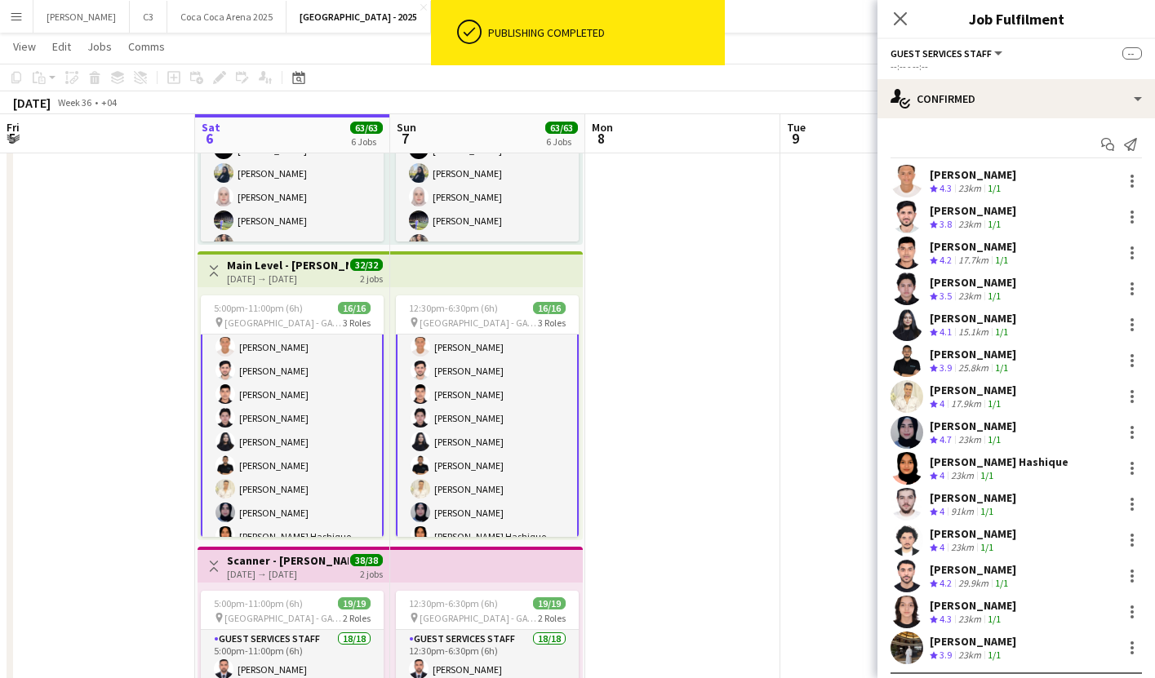
click at [909, 182] on app-user-avatar at bounding box center [907, 181] width 33 height 33
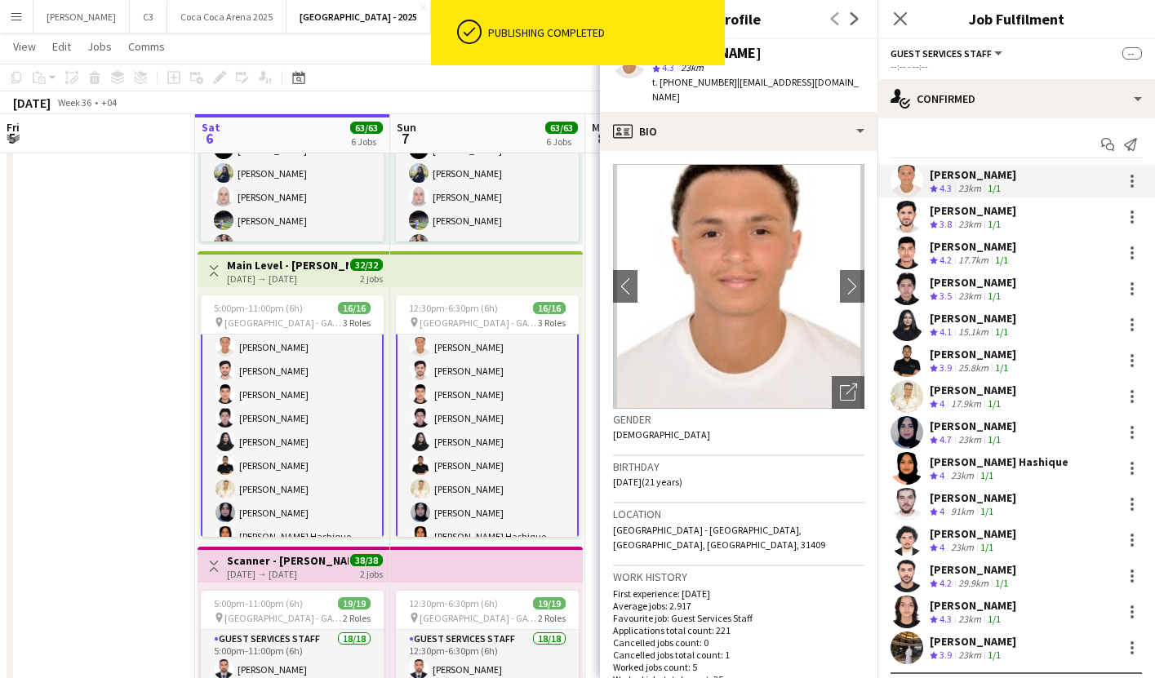
click at [753, 53] on div "[PERSON_NAME]" at bounding box center [758, 53] width 212 height 15
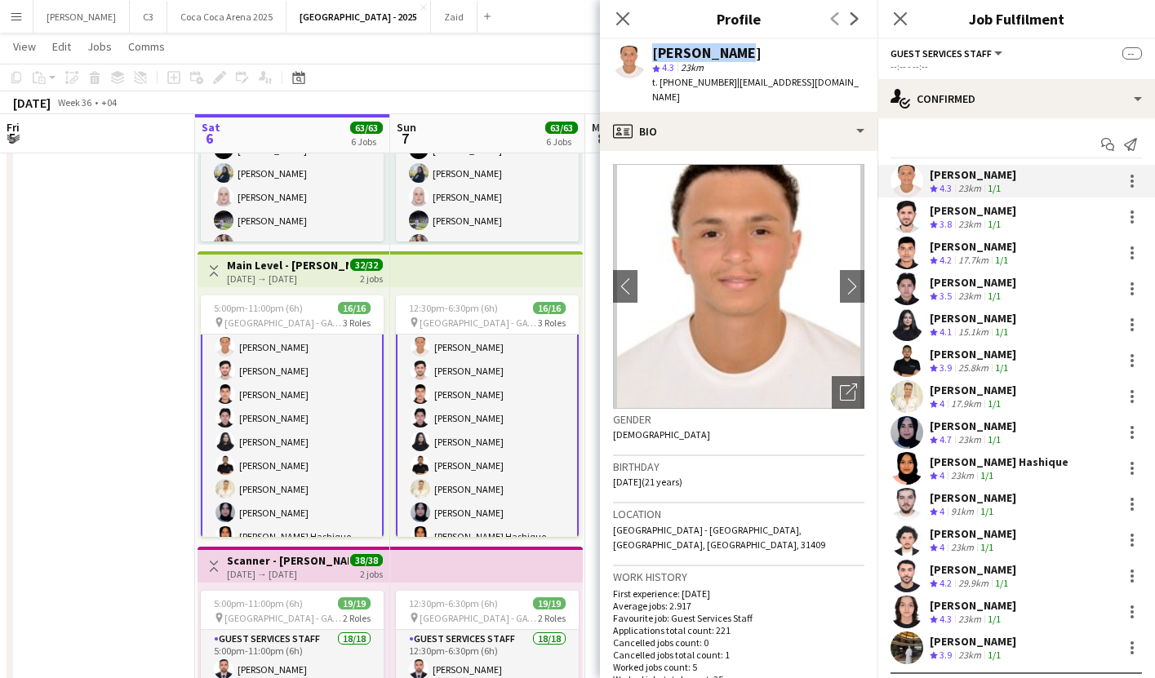
drag, startPoint x: 773, startPoint y: 53, endPoint x: 640, endPoint y: 53, distance: 133.1
click at [640, 53] on div "[PERSON_NAME] star 4.3 23km t. [PHONE_NUMBER] | [EMAIL_ADDRESS][DOMAIN_NAME]" at bounding box center [739, 75] width 278 height 73
copy div "[PERSON_NAME]"
click at [1109, 142] on icon "Start chat" at bounding box center [1107, 144] width 13 height 13
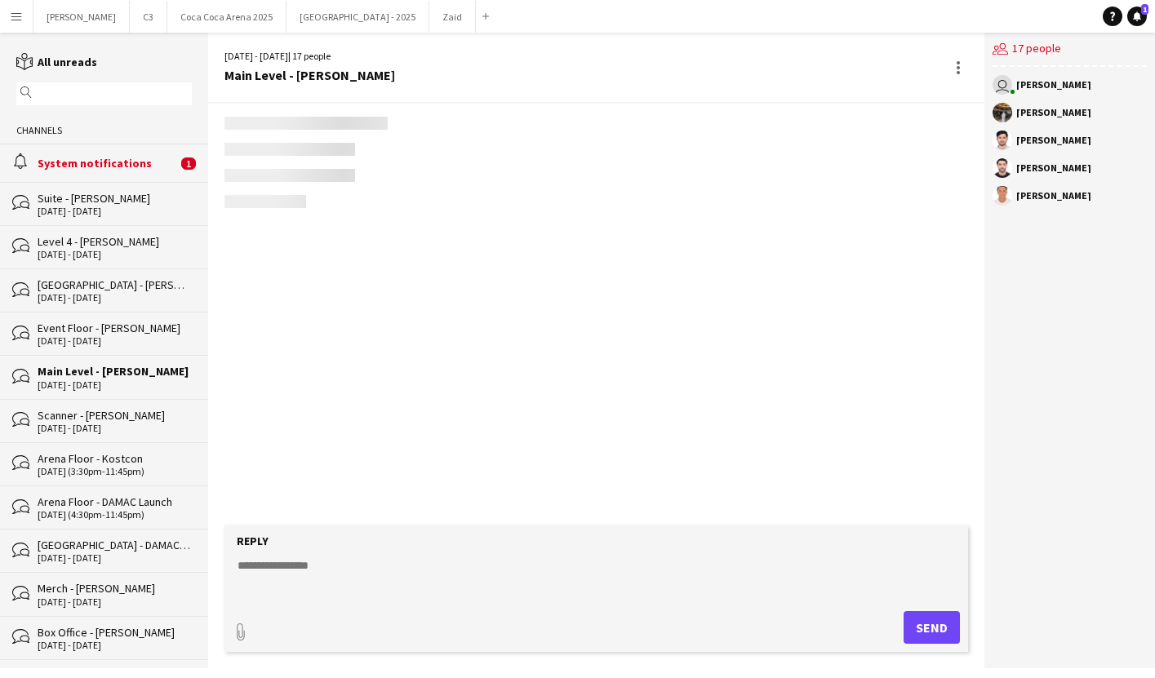
click at [282, 571] on textarea at bounding box center [599, 579] width 727 height 42
paste textarea "**********"
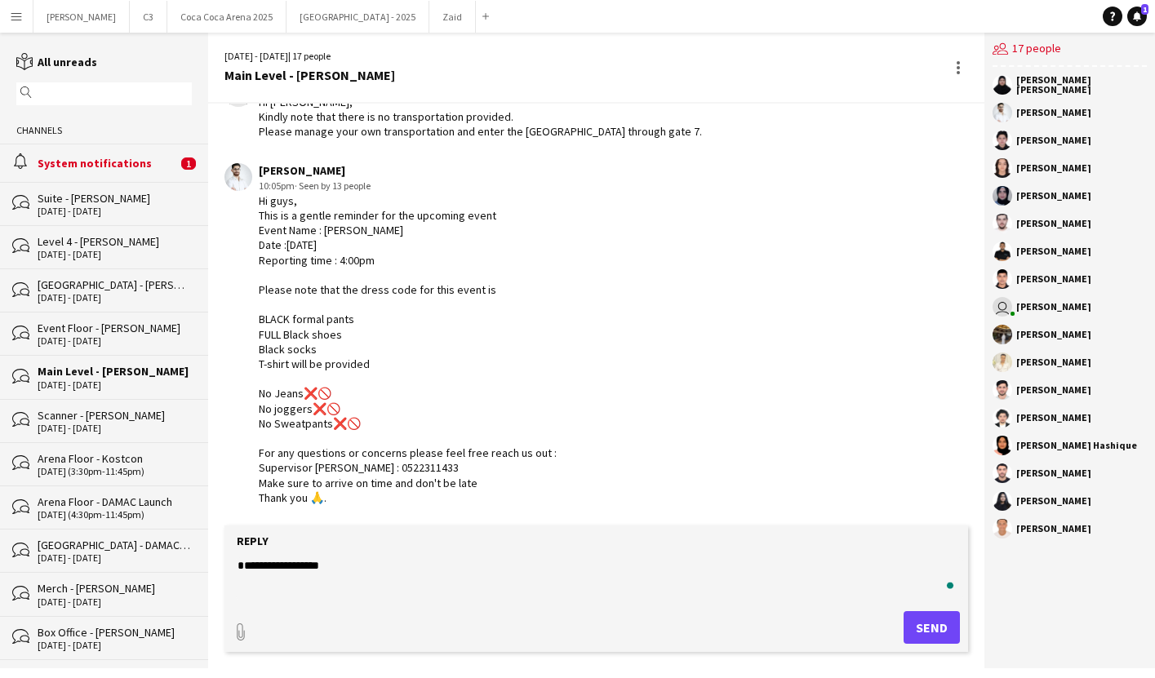
scroll to position [1599, 0]
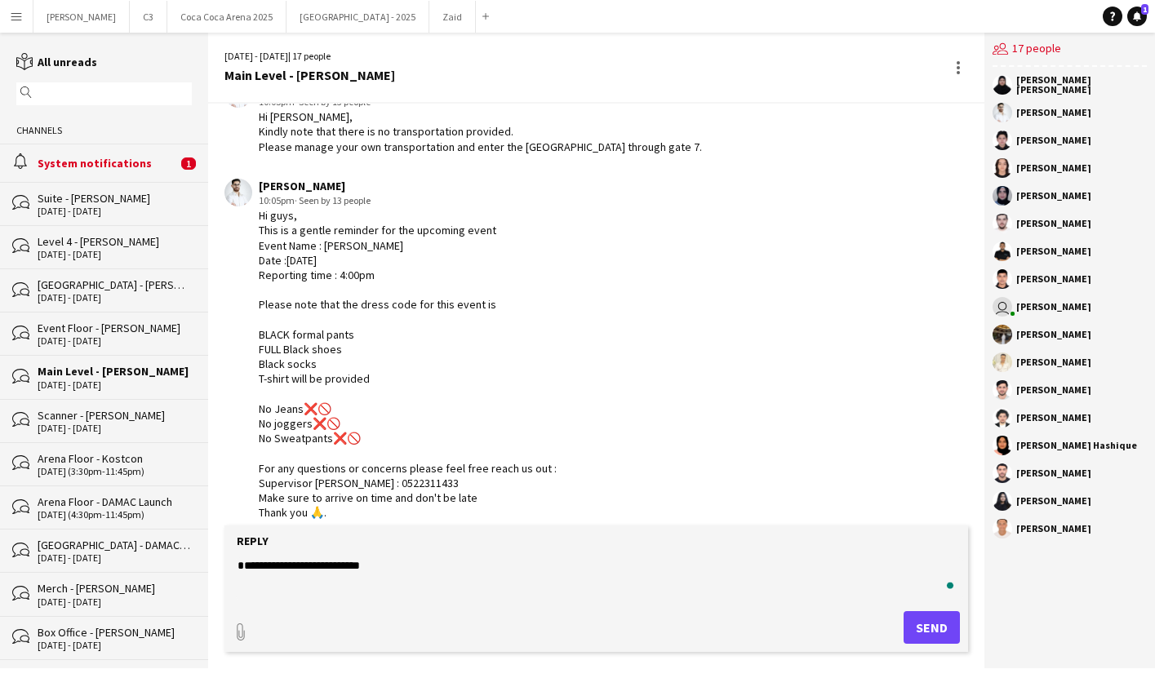
type textarea "**********"
click at [937, 624] on button "Send" at bounding box center [932, 627] width 56 height 33
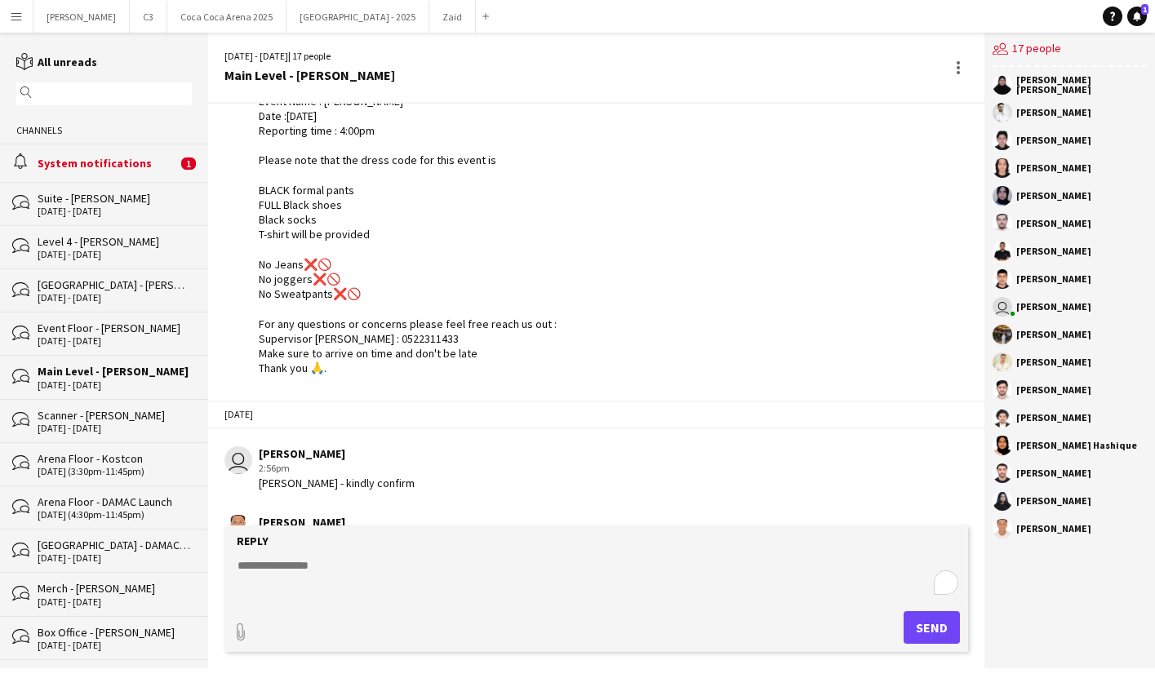
scroll to position [1828, 0]
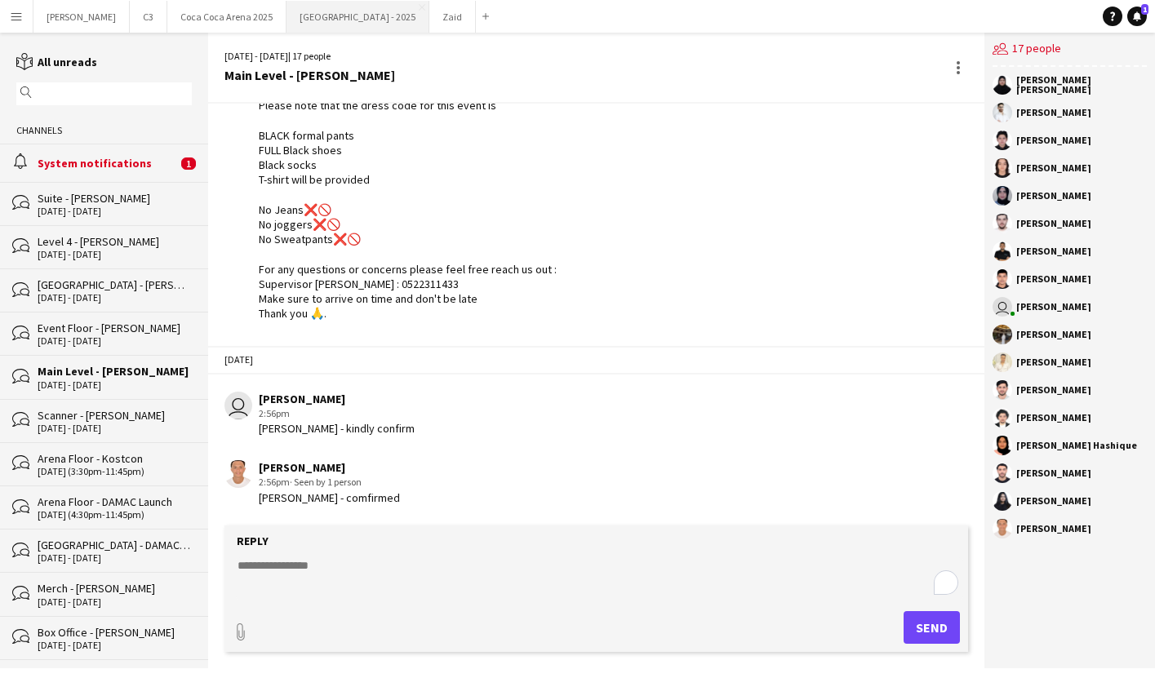
click at [287, 17] on button "[GEOGRAPHIC_DATA] - 2025 Close" at bounding box center [358, 17] width 143 height 32
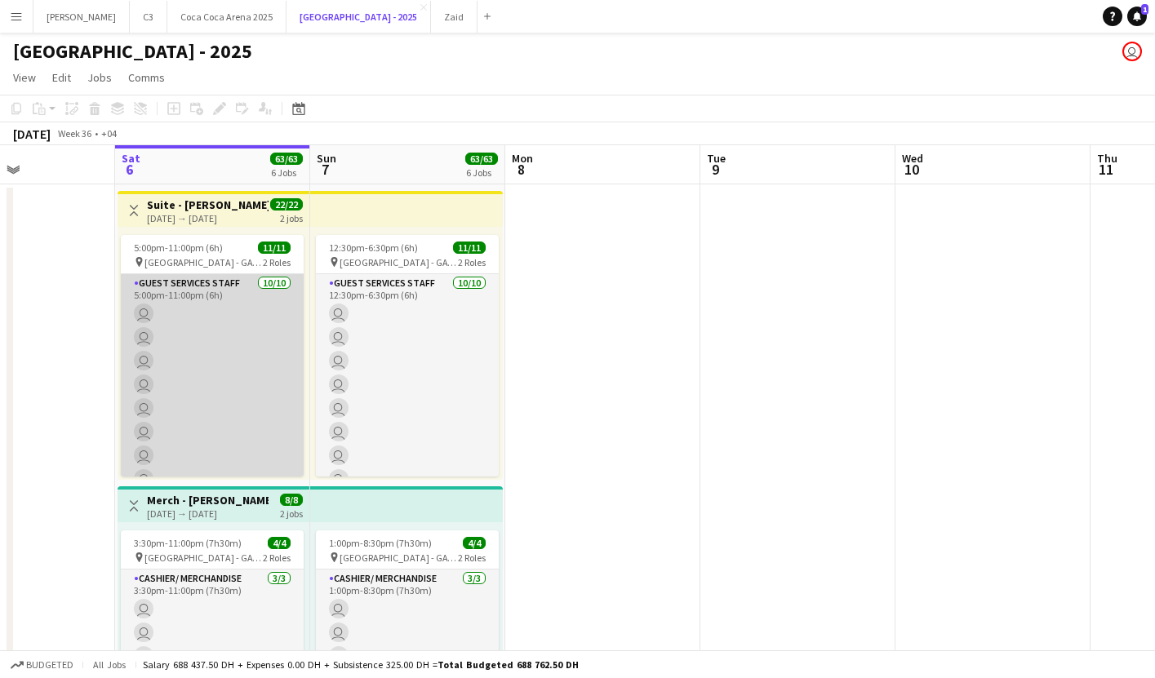
scroll to position [122, 0]
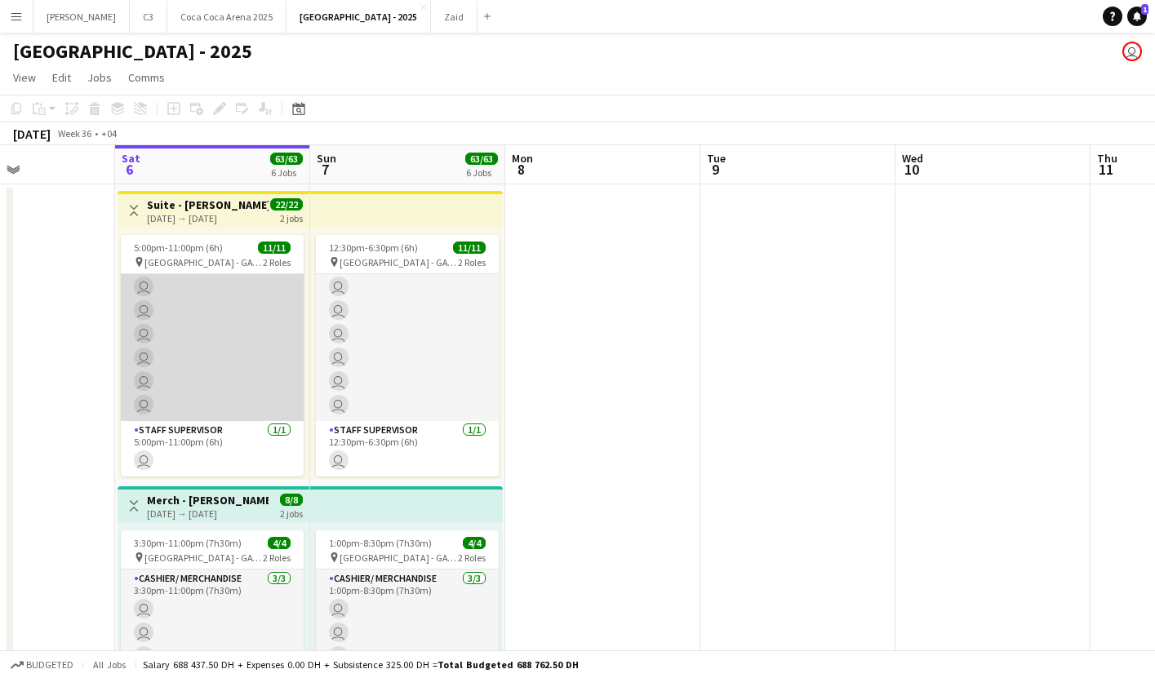
click at [249, 359] on app-card-role "Guest Services Staff [DATE] 5:00pm-11:00pm (6h) user user user user user user u…" at bounding box center [212, 287] width 183 height 269
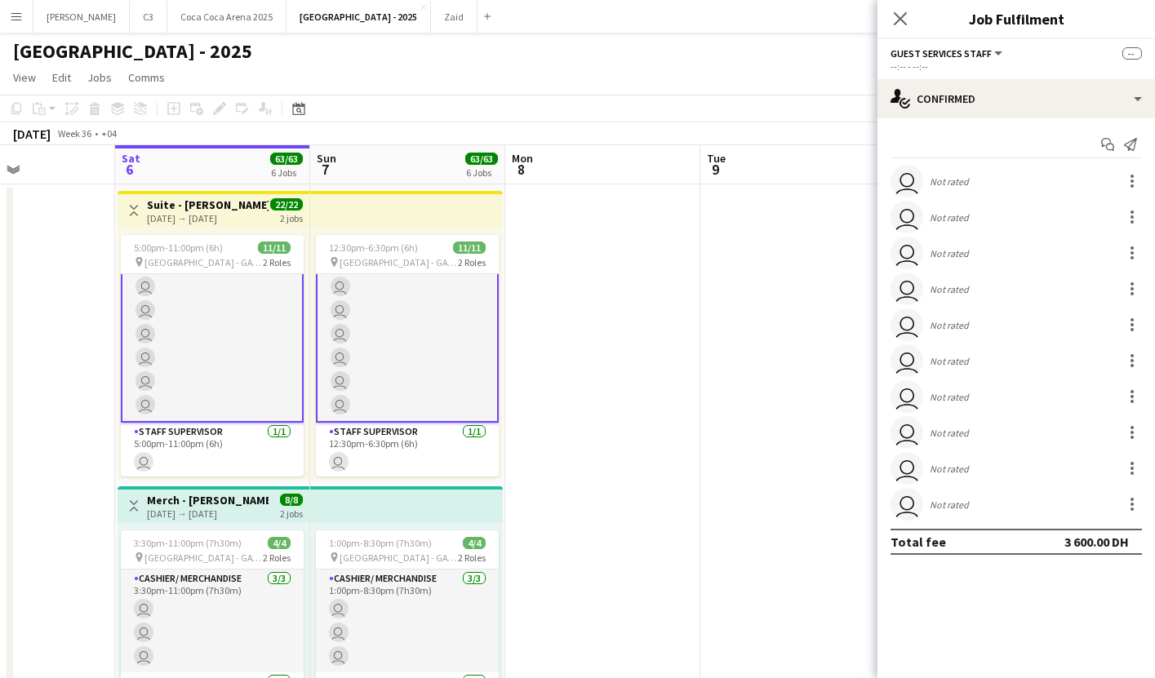
scroll to position [0, 0]
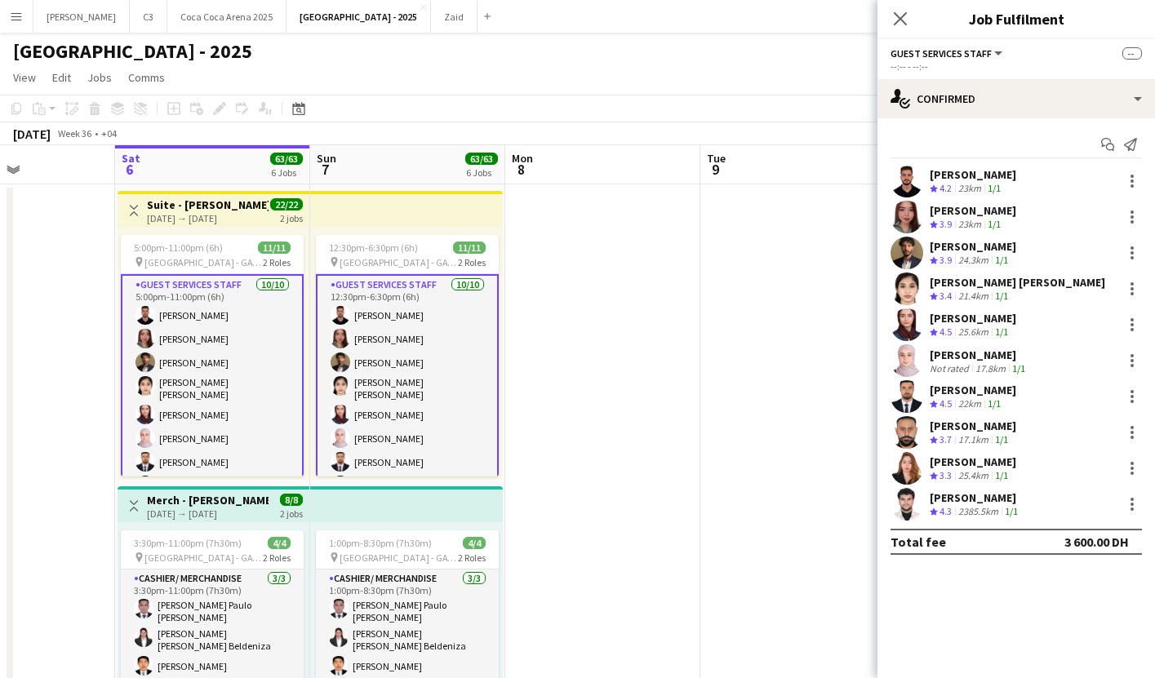
click at [902, 358] on app-user-avatar at bounding box center [907, 360] width 33 height 33
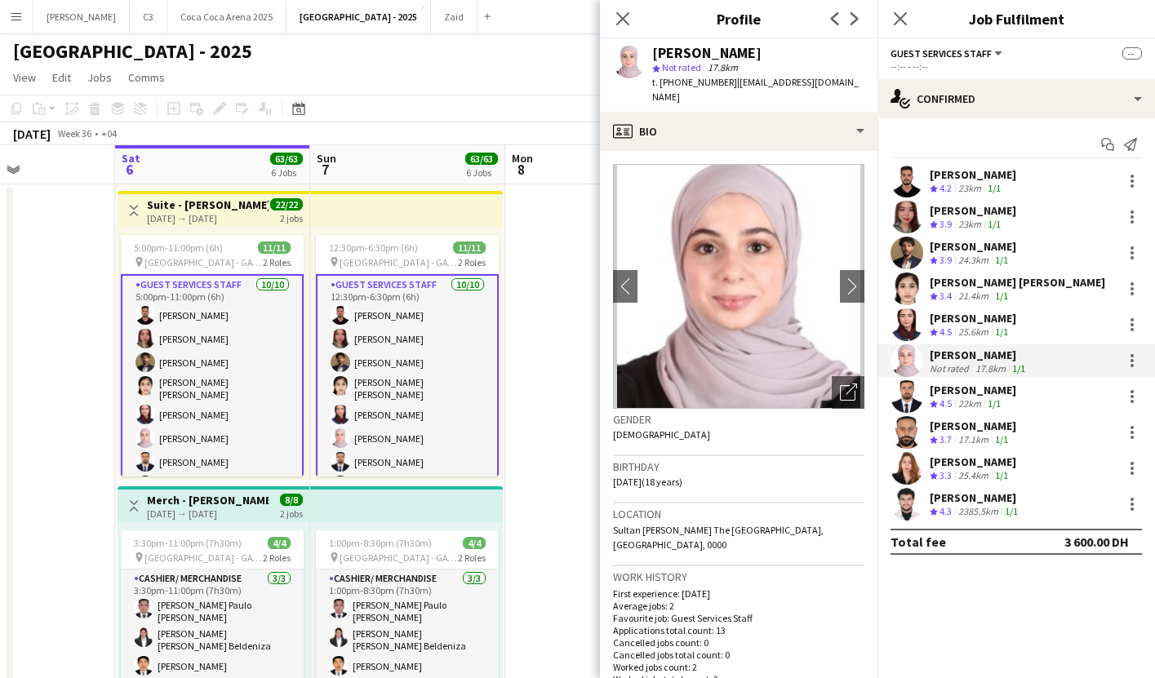
drag, startPoint x: 726, startPoint y: 82, endPoint x: 661, endPoint y: 81, distance: 64.5
click at [661, 81] on div "t. [PHONE_NUMBER] | [EMAIL_ADDRESS][DOMAIN_NAME]" at bounding box center [758, 89] width 212 height 29
copy span "[PHONE_NUMBER]"
click at [904, 402] on app-user-avatar at bounding box center [907, 396] width 33 height 33
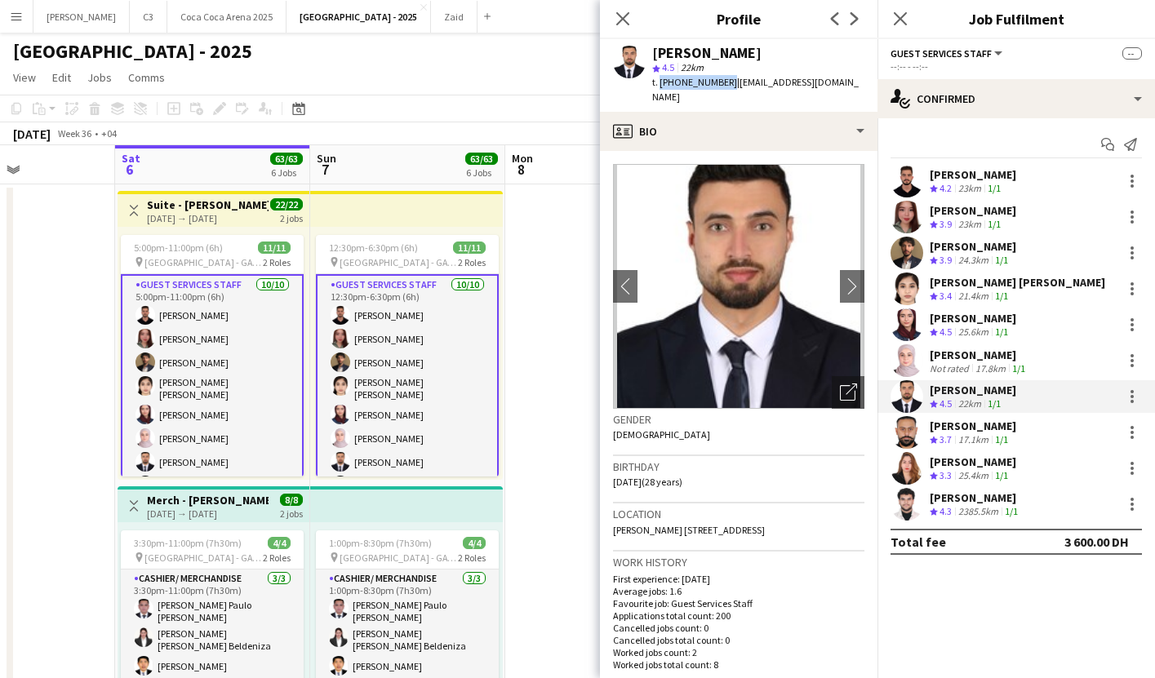
drag, startPoint x: 723, startPoint y: 85, endPoint x: 657, endPoint y: 82, distance: 66.2
click at [657, 82] on span "t. [PHONE_NUMBER]" at bounding box center [694, 82] width 85 height 12
copy span "[PHONE_NUMBER]"
click at [624, 17] on icon at bounding box center [623, 19] width 16 height 16
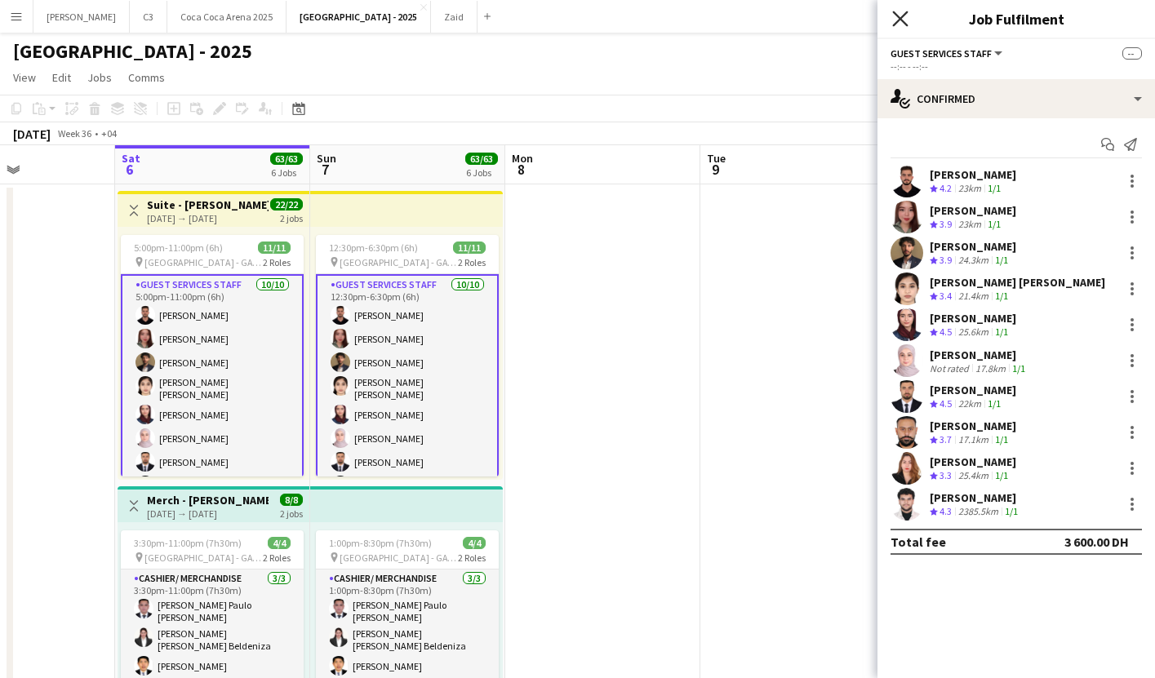
click at [898, 17] on icon at bounding box center [900, 19] width 16 height 16
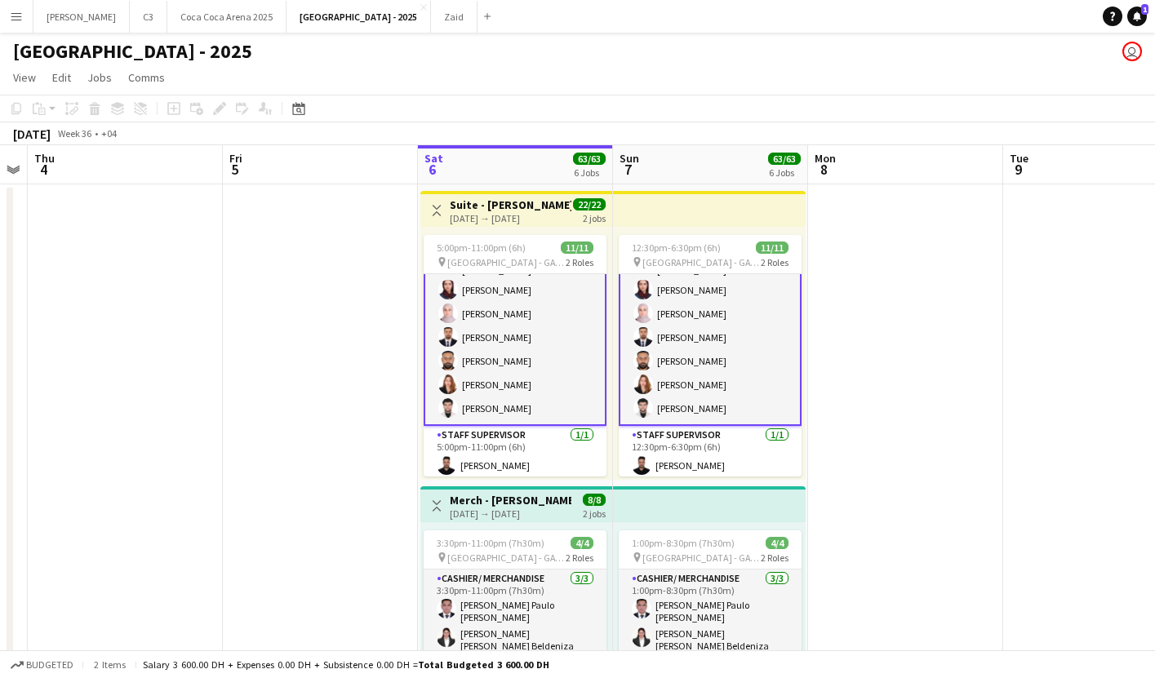
click at [522, 340] on app-card-role "Guest Services Staff [DATE] 5:00pm-11:00pm (6h) [PERSON_NAME] [PERSON_NAME] [PE…" at bounding box center [515, 287] width 183 height 277
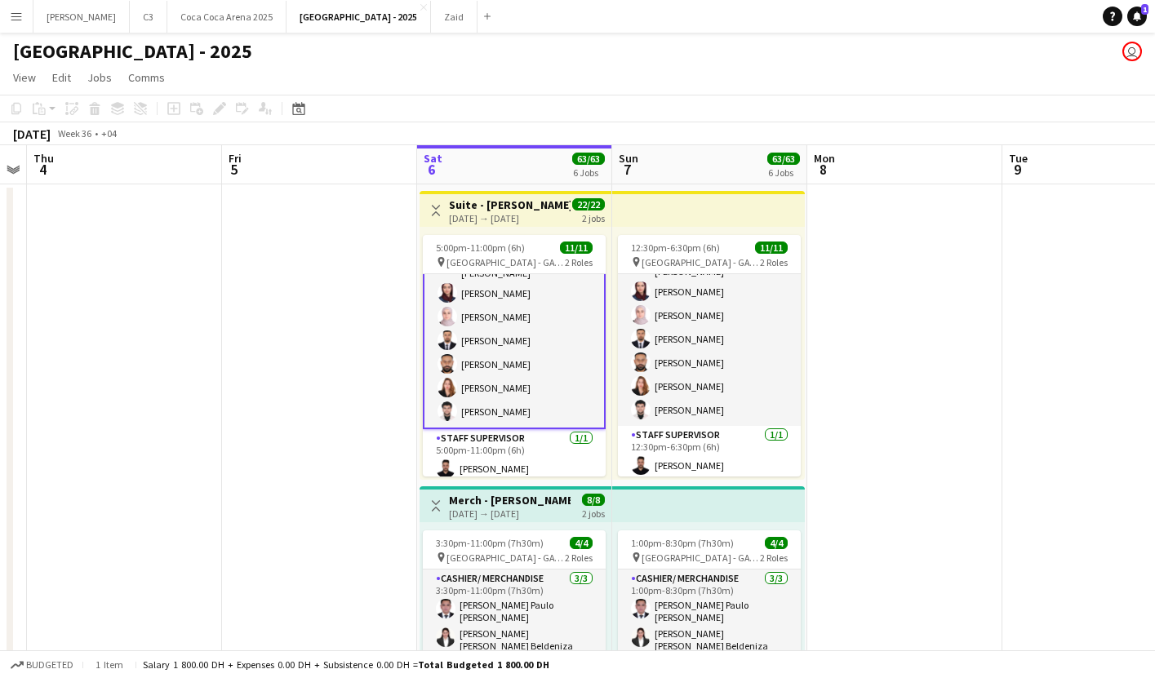
click at [588, 368] on app-card-role "Guest Services Staff [DATE] 5:00pm-11:00pm (6h) [PERSON_NAME] [PERSON_NAME] [PE…" at bounding box center [514, 291] width 183 height 277
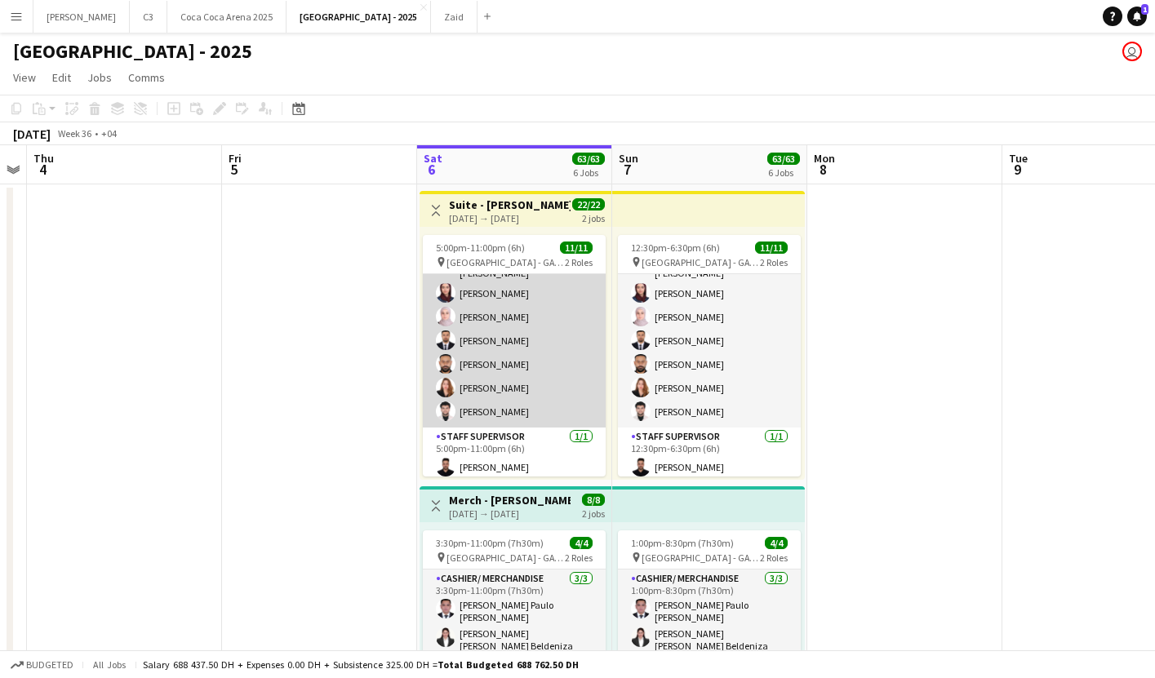
click at [489, 377] on app-card-role "Guest Services Staff [DATE] 5:00pm-11:00pm (6h) [PERSON_NAME] [PERSON_NAME] [PE…" at bounding box center [514, 290] width 183 height 273
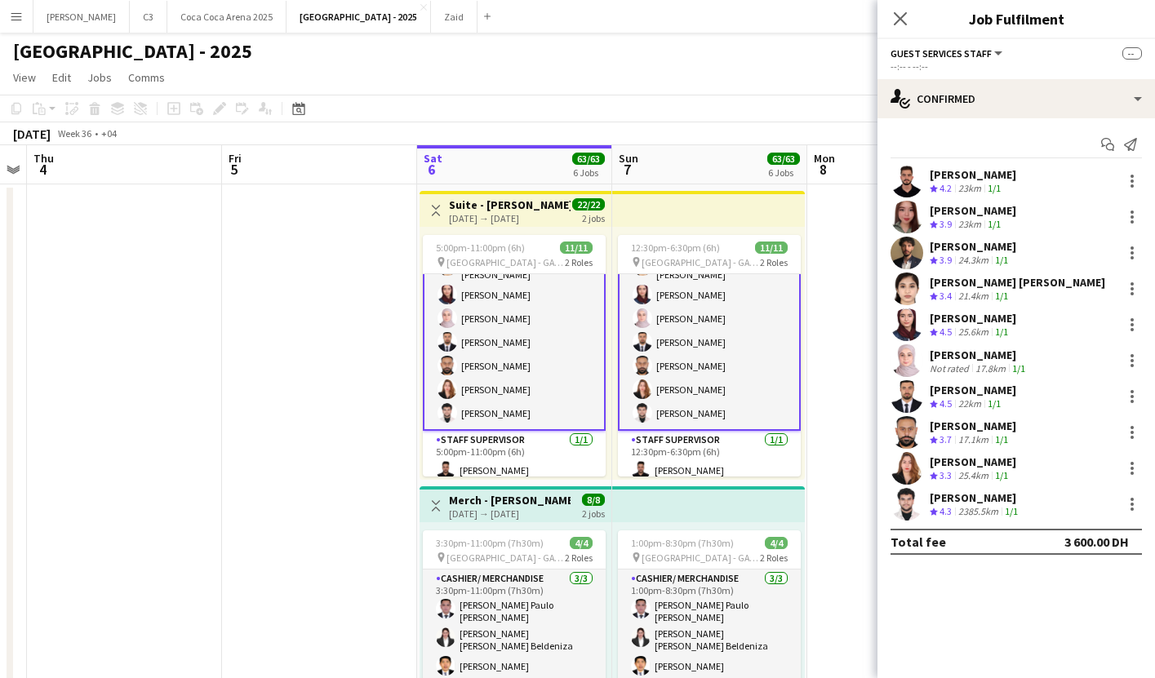
scroll to position [122, 0]
click at [904, 497] on app-user-avatar at bounding box center [907, 504] width 33 height 33
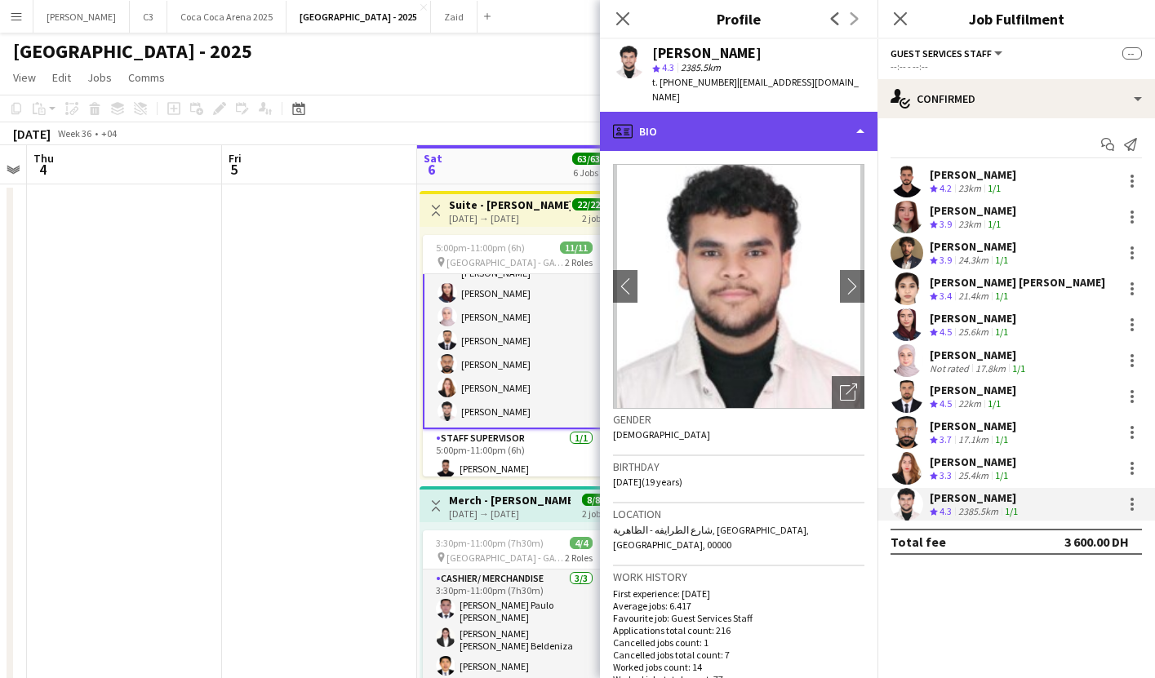
click at [751, 130] on div "profile Bio" at bounding box center [739, 131] width 278 height 39
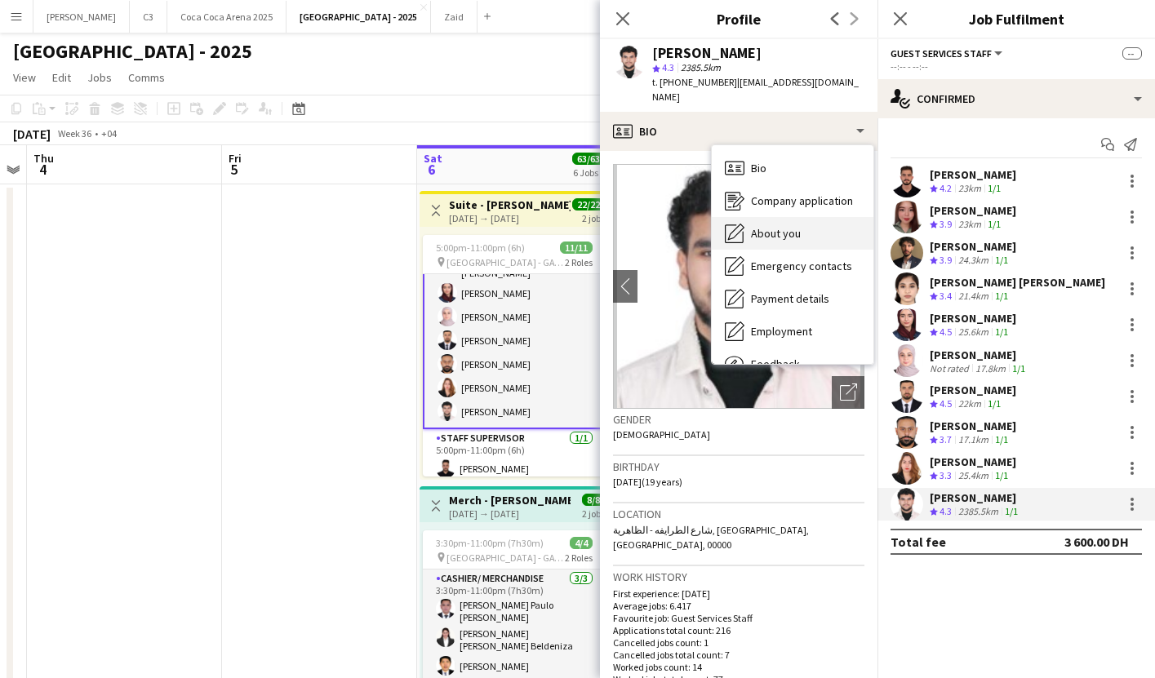
click at [776, 233] on span "About you" at bounding box center [776, 233] width 50 height 15
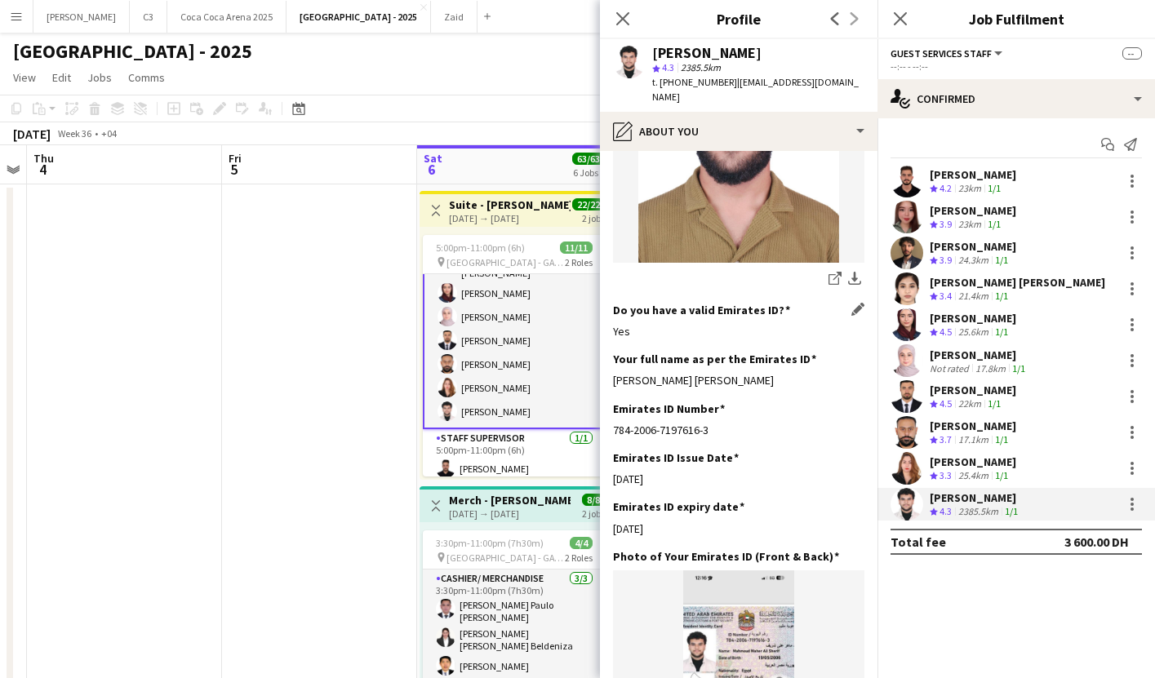
scroll to position [454, 0]
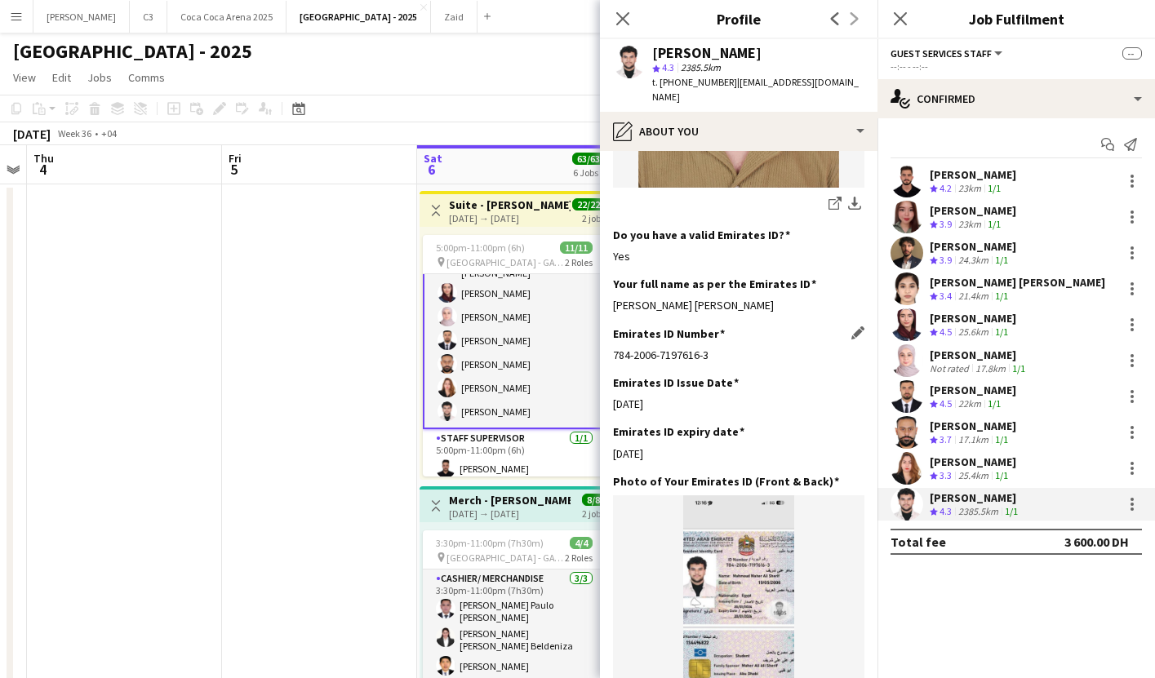
drag, startPoint x: 713, startPoint y: 353, endPoint x: 612, endPoint y: 353, distance: 100.4
click at [613, 353] on div "784-2006-7197616-3" at bounding box center [738, 355] width 251 height 15
copy div "784-2006-7197616-3"
drag, startPoint x: 744, startPoint y: 308, endPoint x: 614, endPoint y: 306, distance: 130.6
click at [614, 306] on div "[PERSON_NAME] [PERSON_NAME]" at bounding box center [738, 305] width 251 height 15
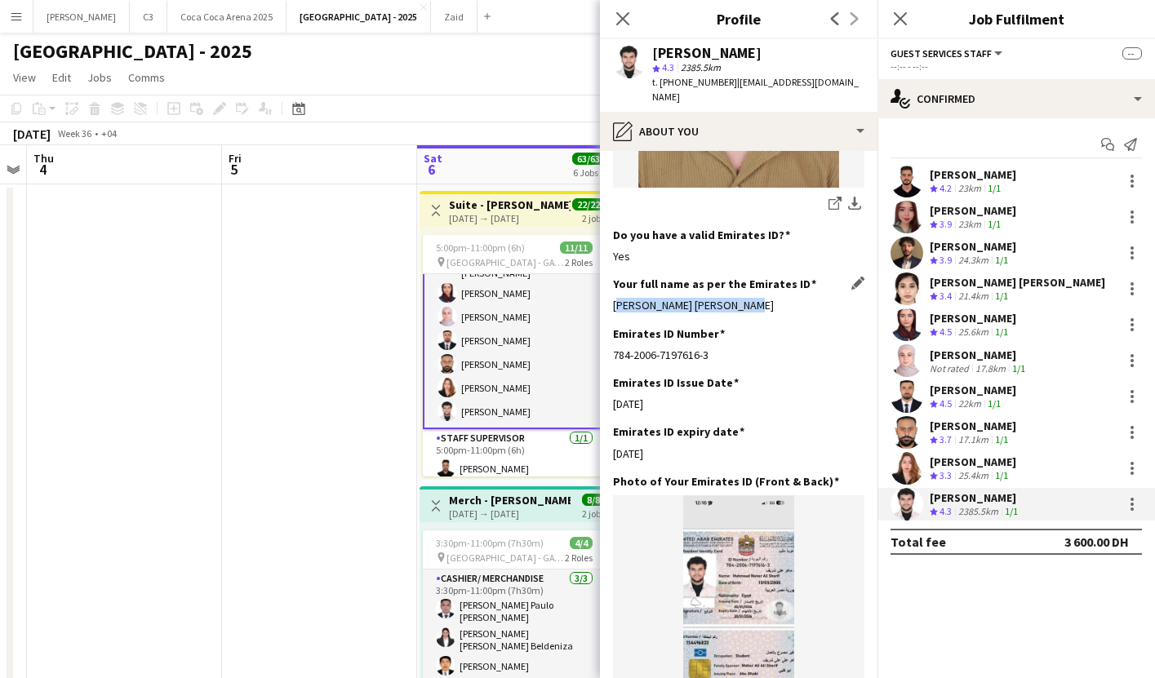
copy div "[PERSON_NAME] [PERSON_NAME]"
click at [909, 247] on app-user-avatar at bounding box center [907, 253] width 33 height 33
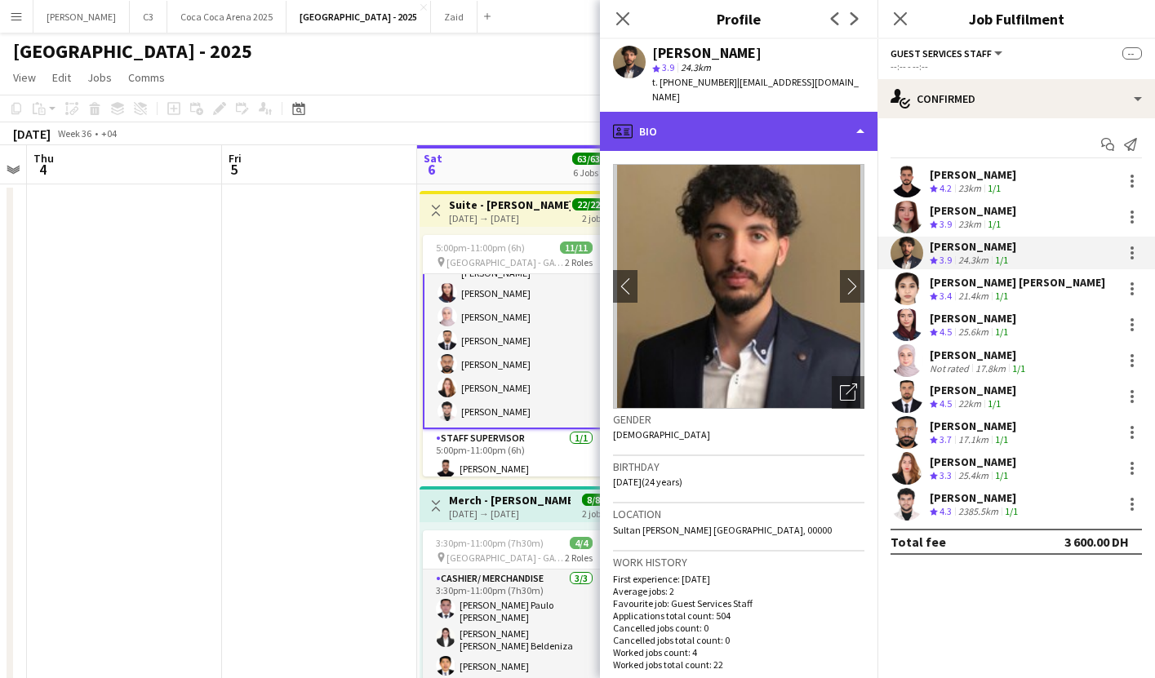
click at [730, 124] on div "profile Bio" at bounding box center [739, 131] width 278 height 39
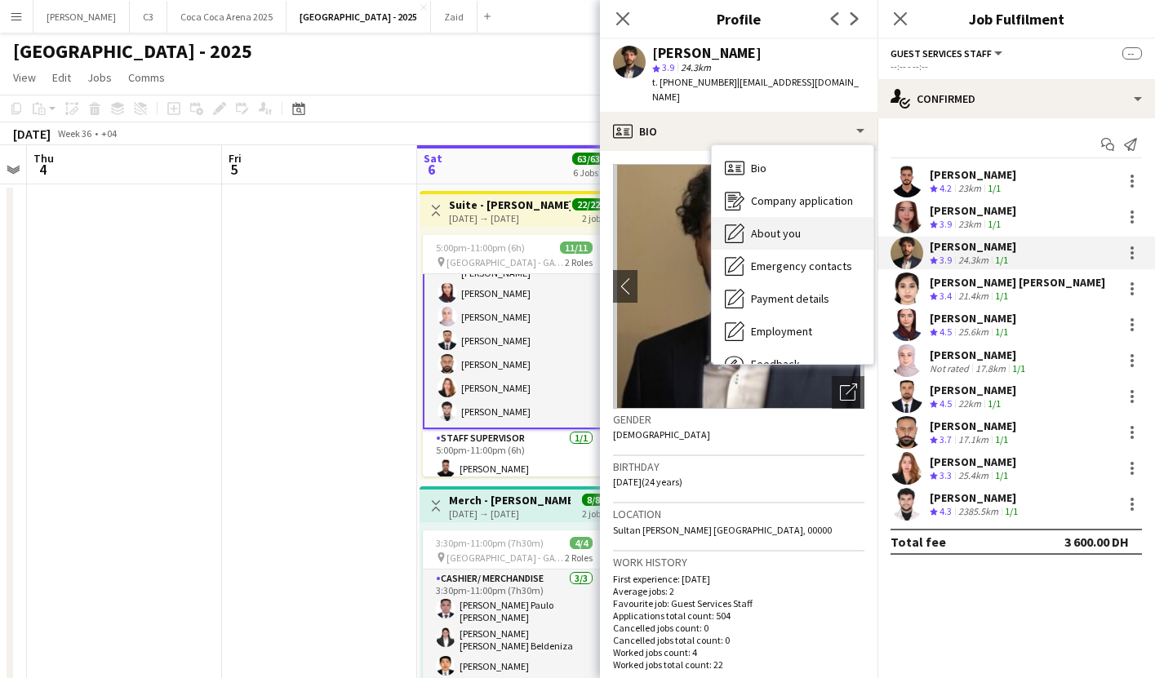
click at [766, 226] on span "About you" at bounding box center [776, 233] width 50 height 15
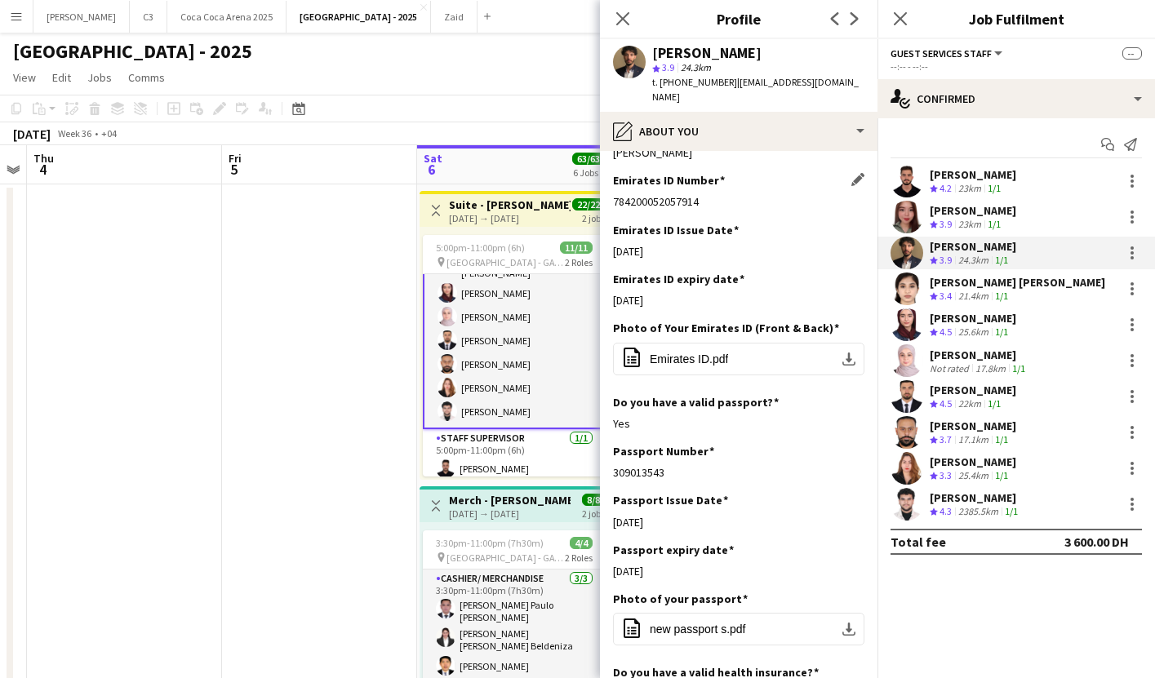
scroll to position [513, 0]
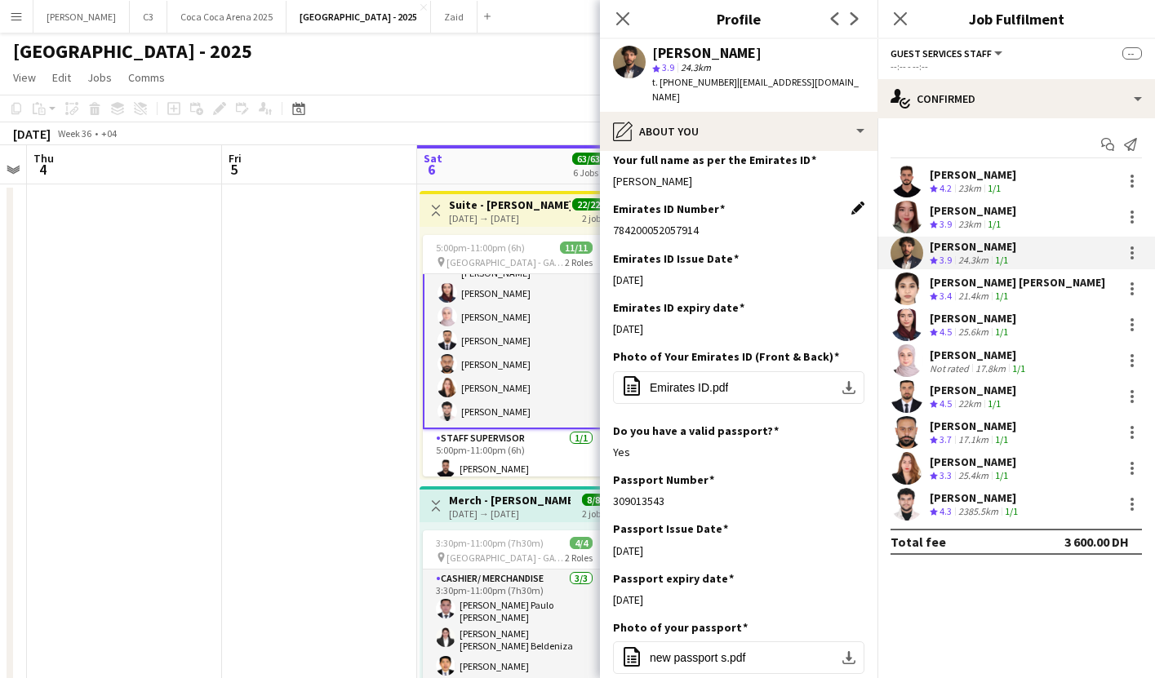
click at [860, 202] on app-icon "Edit this field" at bounding box center [857, 208] width 13 height 13
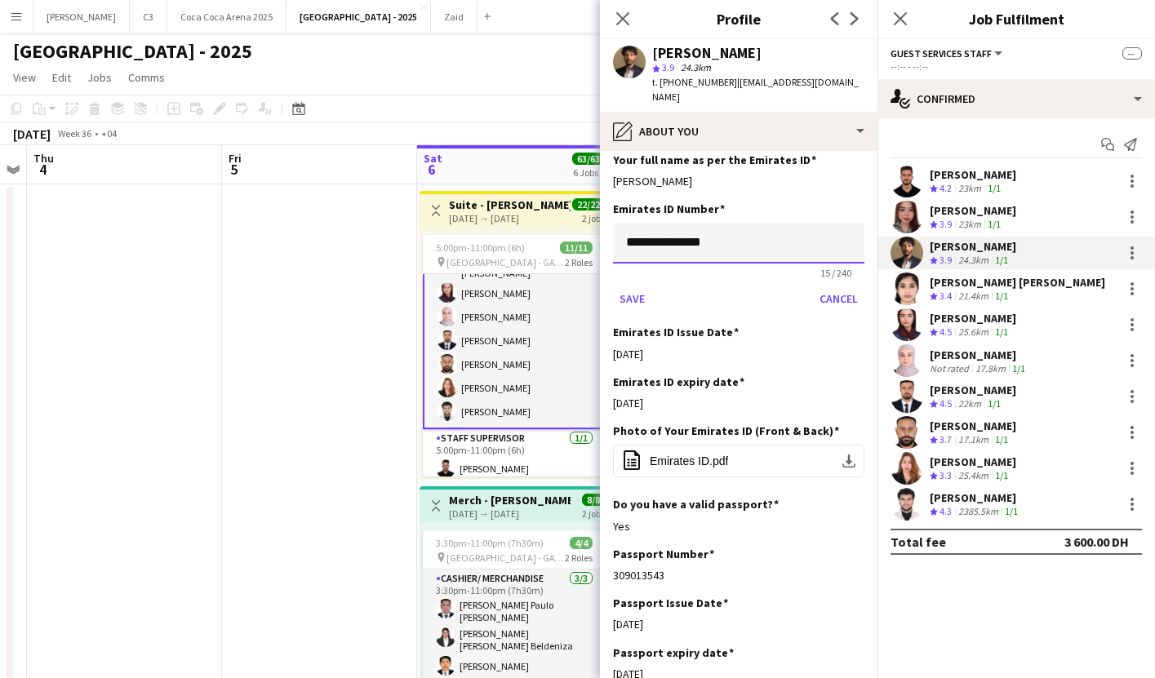
click at [782, 236] on input "**********" at bounding box center [738, 243] width 251 height 41
type input "**********"
click at [613, 286] on button "Save" at bounding box center [632, 299] width 38 height 26
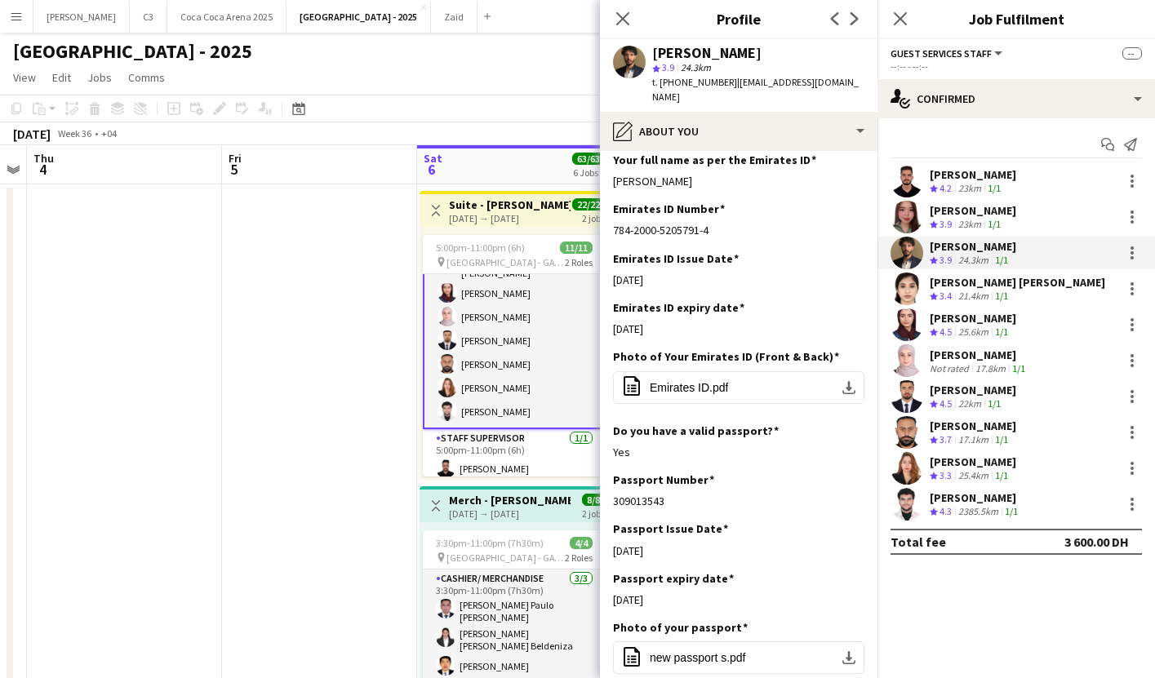
drag, startPoint x: 744, startPoint y: 211, endPoint x: 611, endPoint y: 214, distance: 133.9
click at [611, 214] on app-section-data-types "Bio Edit this field A smart individual who is passionate to learn new things an…" at bounding box center [739, 414] width 278 height 527
copy div "784-2000-5205791-4"
drag, startPoint x: 700, startPoint y: 166, endPoint x: 613, endPoint y: 165, distance: 86.5
click at [613, 174] on div "[PERSON_NAME]" at bounding box center [738, 181] width 251 height 15
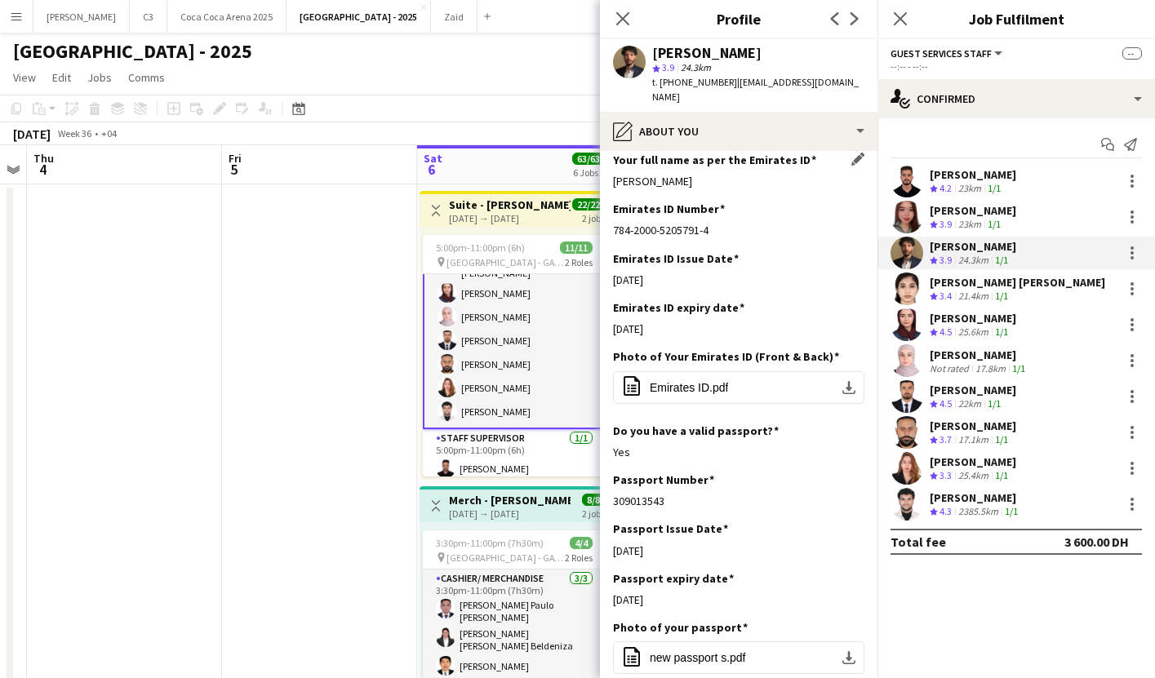
copy div "[PERSON_NAME]"
